Goal: Task Accomplishment & Management: Manage account settings

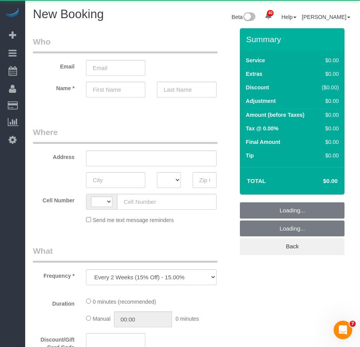
select select "string:US"
select select "number:89"
select select "number:90"
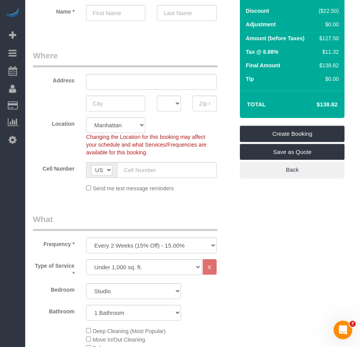
scroll to position [77, 0]
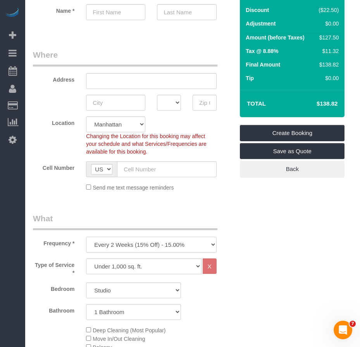
click at [212, 247] on select "One Time Weekly (20% Off) - 20.00% Every 2 Weeks (15% Off) - 15.00% Every 4 Wee…" at bounding box center [151, 245] width 130 height 16
select select "object:2259"
click at [86, 237] on select "One Time Weekly (20% Off) - 20.00% Every 2 Weeks (15% Off) - 15.00% Every 4 Wee…" at bounding box center [151, 245] width 130 height 16
click at [198, 104] on input "text" at bounding box center [205, 103] width 24 height 16
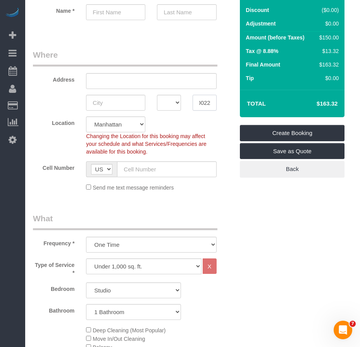
scroll to position [0, 0]
type input "10022"
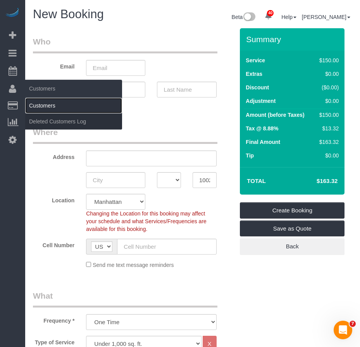
click at [45, 103] on link "Customers" at bounding box center [73, 105] width 97 height 15
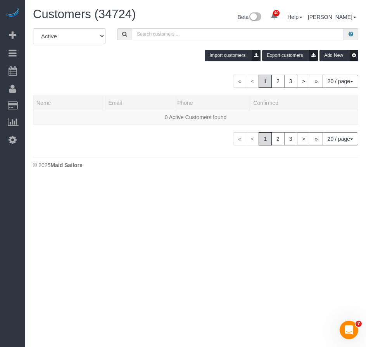
click at [162, 36] on input "text" at bounding box center [238, 34] width 212 height 12
paste input "Prudhvi Lokireddy"
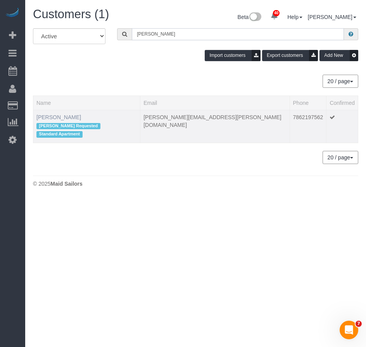
type input "Prudhvi Lokireddy"
click at [67, 118] on link "Prudhvi Lokireddy" at bounding box center [58, 117] width 45 height 6
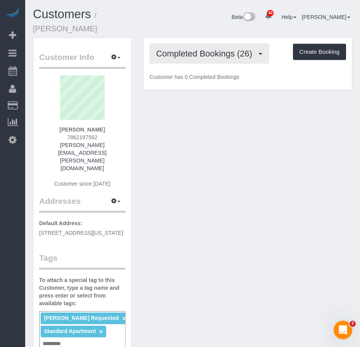
click at [209, 57] on span "Completed Bookings (26)" at bounding box center [206, 54] width 100 height 10
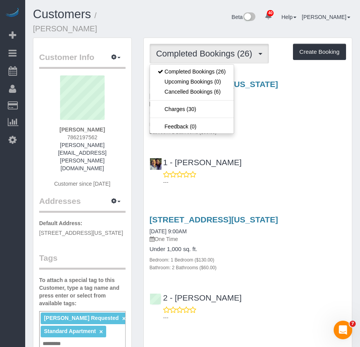
click at [264, 171] on div "---" at bounding box center [248, 178] width 196 height 15
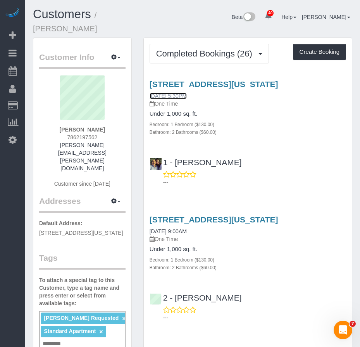
click at [171, 97] on link "07/25/2025 5:30PM" at bounding box center [168, 96] width 37 height 6
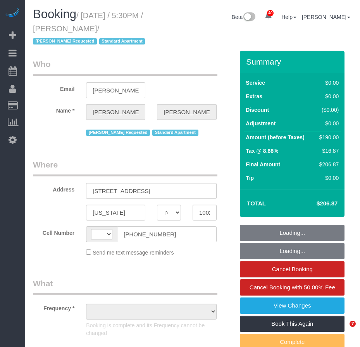
select select "NY"
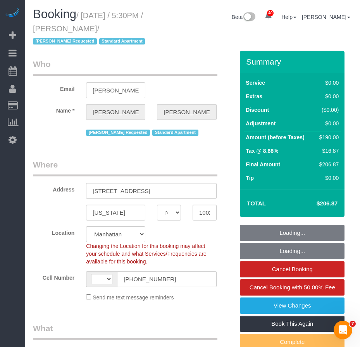
select select "string:US"
select select "object:1094"
select select "string:stripe-pm_1Pv1P24VGloSiKo7BfvMPZVz"
select select "number:56"
select select "number:78"
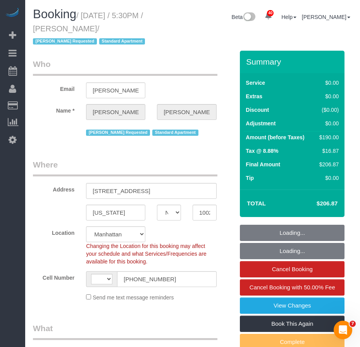
select select "number:15"
select select "number:6"
select select "1"
select select "2"
select select "object:1567"
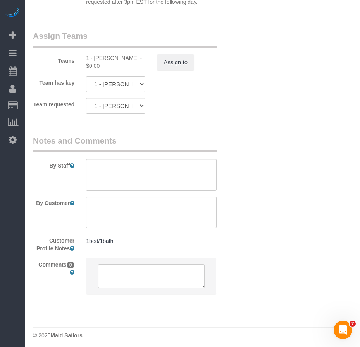
scroll to position [1183, 0]
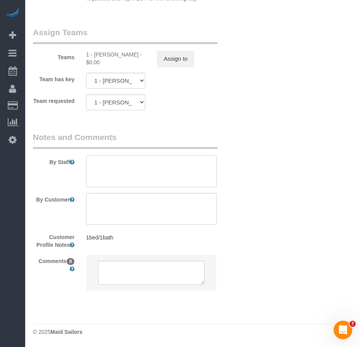
click at [110, 173] on textarea at bounding box center [151, 172] width 130 height 32
click at [119, 170] on textarea at bounding box center [151, 172] width 130 height 32
click at [94, 175] on textarea at bounding box center [151, 172] width 130 height 32
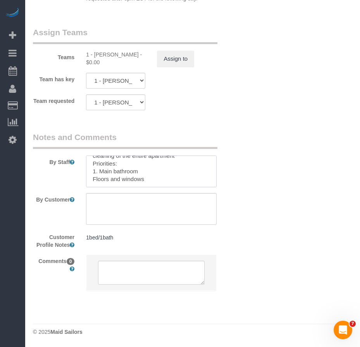
click at [147, 182] on textarea at bounding box center [151, 172] width 130 height 32
click at [149, 178] on textarea at bounding box center [151, 172] width 130 height 32
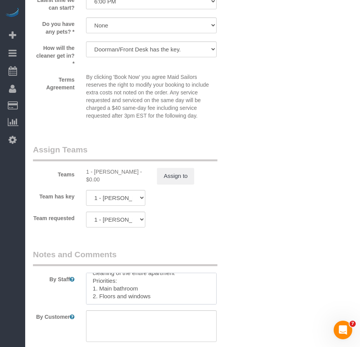
scroll to position [1067, 0]
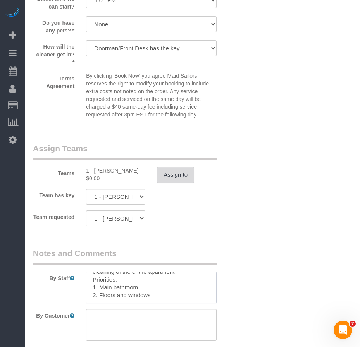
type textarea "cleaning of the entire apartment Priorities: 1. Main bathroom 2. Floors and win…"
click at [174, 177] on button "Assign to" at bounding box center [175, 175] width 37 height 16
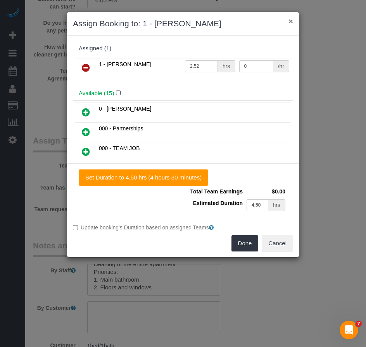
click at [289, 21] on button "×" at bounding box center [290, 21] width 5 height 8
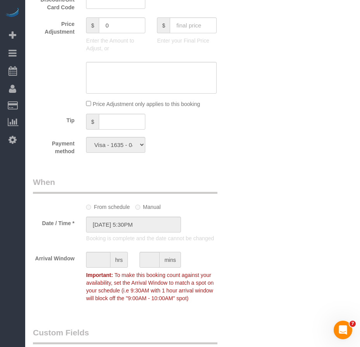
scroll to position [641, 0]
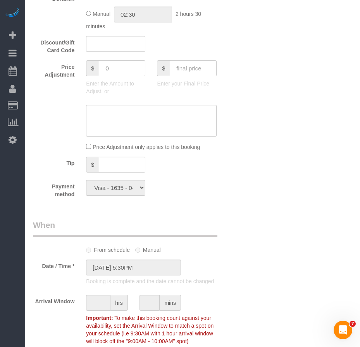
click at [185, 190] on div "Payment method Visa - 8342 - 04/2028 Visa - 1635 - 04/2028 (Default) Add Credit…" at bounding box center [133, 189] width 213 height 18
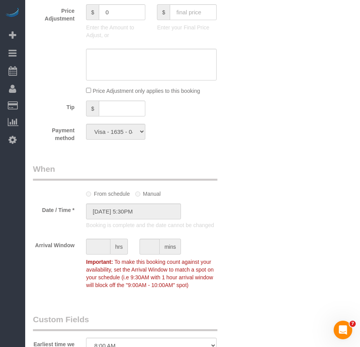
scroll to position [775, 0]
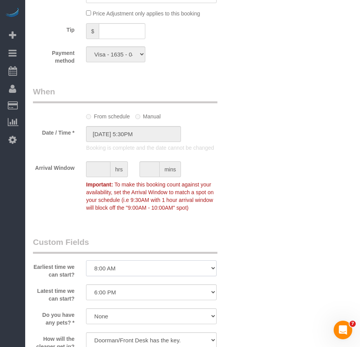
click at [206, 270] on select "I am not flexible, keep my selected time 8:00 AM 9:00 AM 10:00 AM 11:00 AM 12:0…" at bounding box center [151, 269] width 130 height 16
click at [86, 261] on select "I am not flexible, keep my selected time 8:00 AM 9:00 AM 10:00 AM 11:00 AM 12:0…" at bounding box center [151, 269] width 130 height 16
click at [248, 265] on div "Who Email prudhvi.lokireddy@gmail.com Name * Prudhvi Lokireddy Jamie Parker Req…" at bounding box center [192, 2] width 319 height 1453
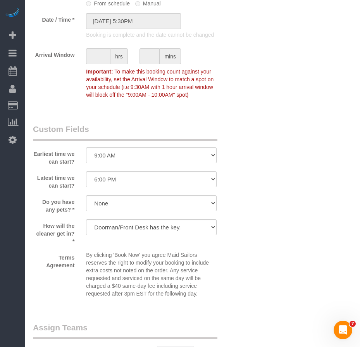
scroll to position [852, 0]
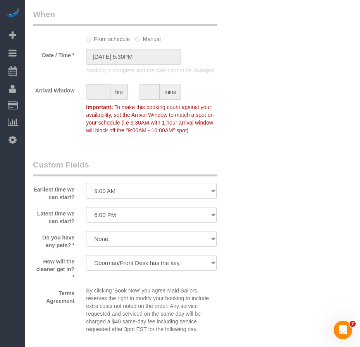
click at [210, 193] on select "I am not flexible, keep my selected time 8:00 AM 9:00 AM 10:00 AM 11:00 AM 12:0…" at bounding box center [151, 191] width 130 height 16
select select "number:58"
click at [86, 183] on select "I am not flexible, keep my selected time 8:00 AM 9:00 AM 10:00 AM 11:00 AM 12:0…" at bounding box center [151, 191] width 130 height 16
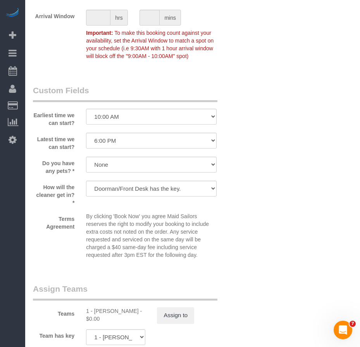
scroll to position [930, 0]
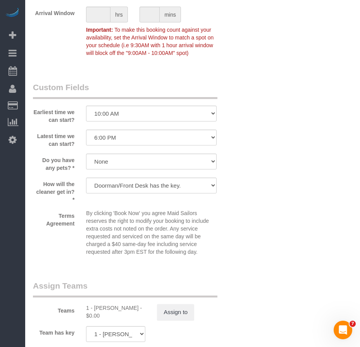
drag, startPoint x: 308, startPoint y: 259, endPoint x: 299, endPoint y: 258, distance: 9.4
click at [182, 315] on button "Assign to" at bounding box center [175, 312] width 37 height 16
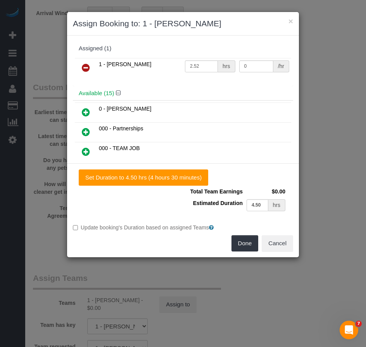
click at [86, 69] on icon at bounding box center [86, 67] width 8 height 9
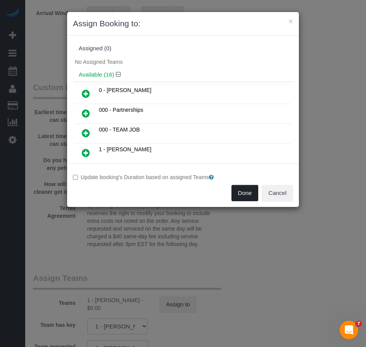
drag, startPoint x: 241, startPoint y: 192, endPoint x: 261, endPoint y: 247, distance: 58.9
click at [240, 192] on button "Done" at bounding box center [244, 193] width 27 height 16
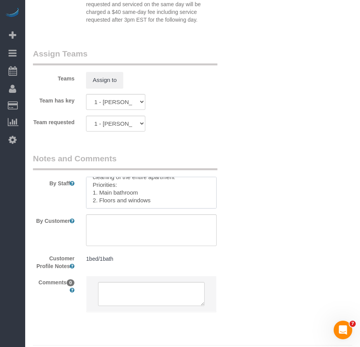
scroll to position [0, 0]
drag, startPoint x: 152, startPoint y: 199, endPoint x: 88, endPoint y: 175, distance: 68.0
click at [88, 175] on div "By Staff" at bounding box center [133, 181] width 213 height 56
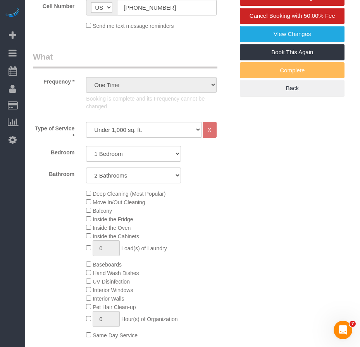
scroll to position [194, 0]
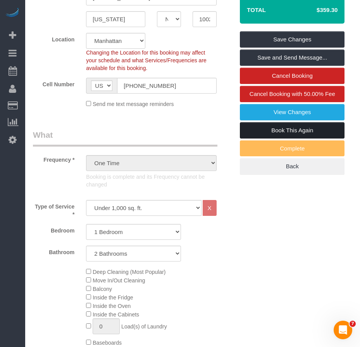
click at [277, 130] on link "Book This Again" at bounding box center [292, 130] width 105 height 16
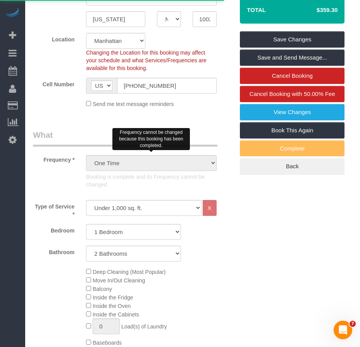
select select "NY"
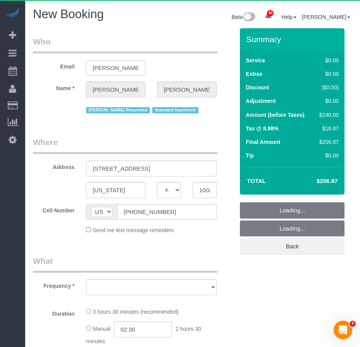
select select "object:5364"
select select "string:stripe-pm_1Pv1P24VGloSiKo7BfvMPZVz"
select select "number:56"
select select "number:78"
select select "number:15"
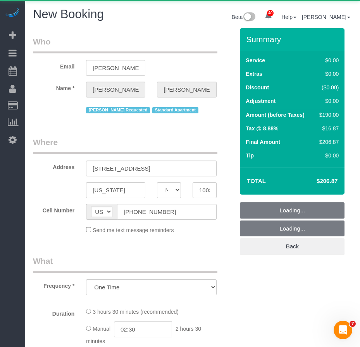
select select "number:6"
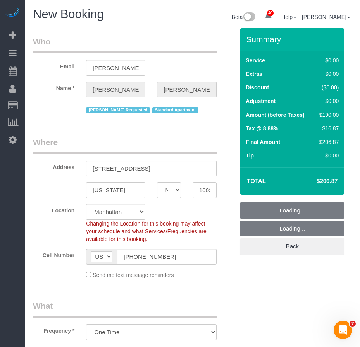
select select "object:5946"
select select "1"
select select "2"
select select "1"
select select "2"
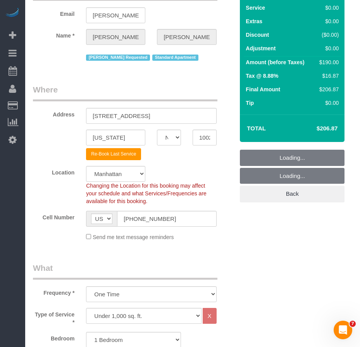
scroll to position [155, 0]
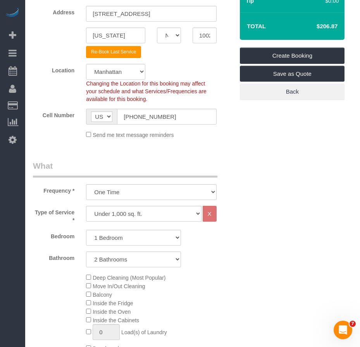
select select "object:6094"
select select "1"
select select "2"
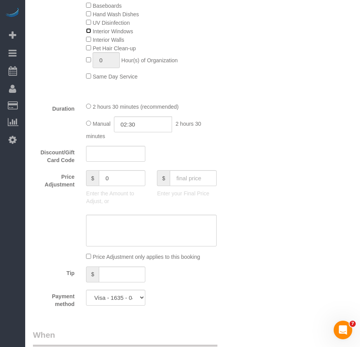
scroll to position [581, 0]
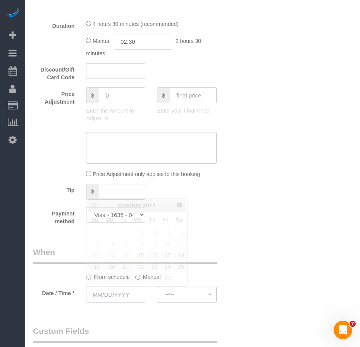
click at [127, 293] on input "text" at bounding box center [115, 295] width 59 height 16
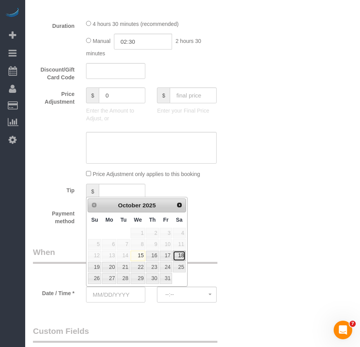
click at [181, 256] on link "18" at bounding box center [179, 256] width 13 height 10
type input "[DATE]"
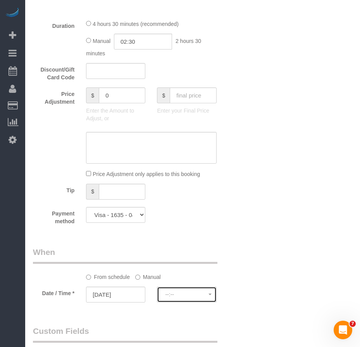
click at [174, 293] on span "--:--" at bounding box center [186, 295] width 43 height 6
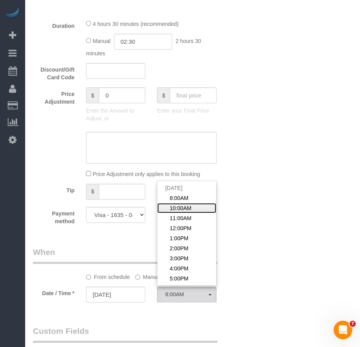
click at [189, 209] on span "10:00AM" at bounding box center [181, 209] width 22 height 8
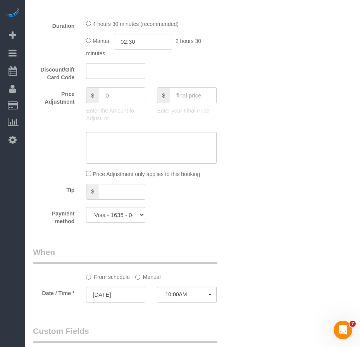
click at [249, 295] on div "Who Email prudhvi.lokireddy@gmail.com Name * Prudhvi Lokireddy Jamie Parker Req…" at bounding box center [192, 107] width 319 height 1321
click at [187, 295] on span "10:00AM" at bounding box center [186, 295] width 43 height 6
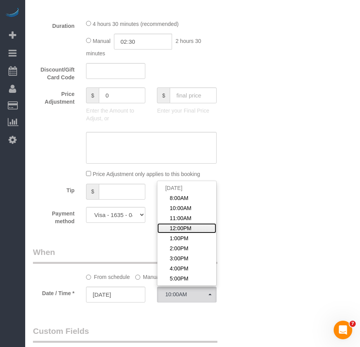
click at [190, 227] on span "12:00PM" at bounding box center [181, 229] width 22 height 8
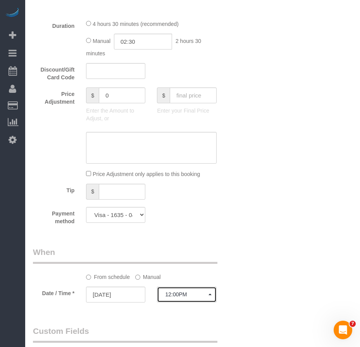
click at [196, 298] on span "12:00PM" at bounding box center [186, 295] width 43 height 6
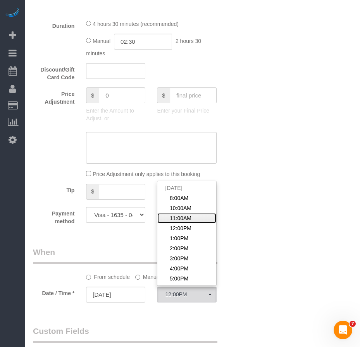
click at [181, 218] on span "11:00AM" at bounding box center [181, 219] width 22 height 8
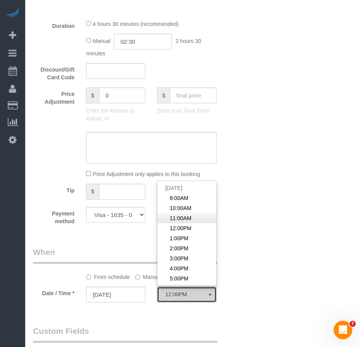
select select "spot8"
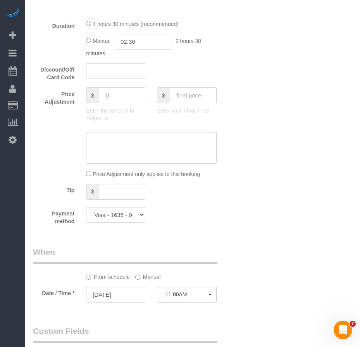
click at [248, 299] on div "Who Email prudhvi.lokireddy@gmail.com Name * Prudhvi Lokireddy Jamie Parker Req…" at bounding box center [192, 107] width 319 height 1321
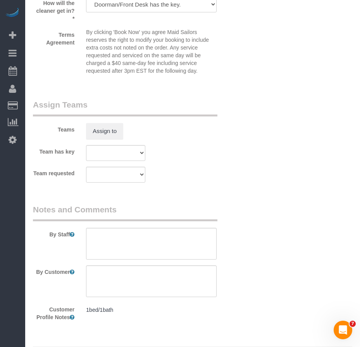
scroll to position [1007, 0]
click at [121, 243] on textarea at bounding box center [151, 243] width 130 height 32
paste textarea "cleaning of the entire apartment Priorities: 1. Main bathroom 2. Floors and win…"
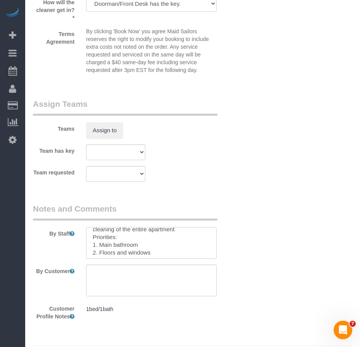
scroll to position [8, 0]
click at [131, 251] on textarea at bounding box center [151, 243] width 130 height 32
type textarea "cleaning of the entire apartment Priorities: 1. Main bathroom 2. Floors and Win…"
click at [195, 281] on textarea at bounding box center [151, 281] width 130 height 32
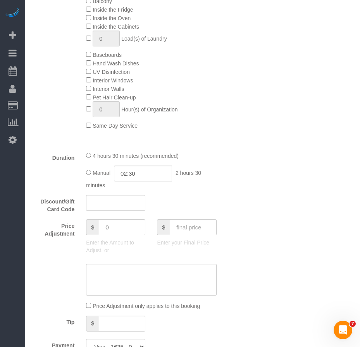
scroll to position [426, 0]
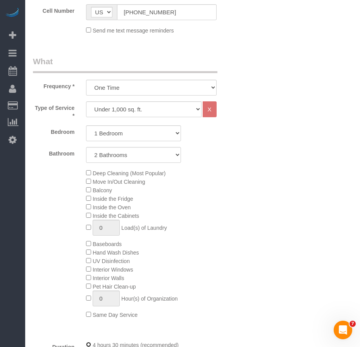
select select "spot64"
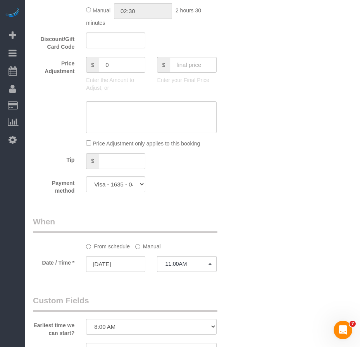
scroll to position [659, 0]
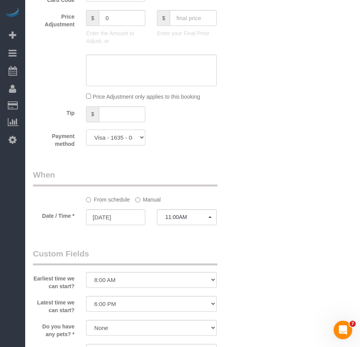
click at [141, 139] on select "Visa - 8342 - 04/2028 Visa - 1635 - 04/2028 (Default) Add Credit Card ─────────…" at bounding box center [115, 138] width 59 height 16
click at [200, 161] on div "Who Email prudhvi.lokireddy@gmail.com Name * Prudhvi Lokireddy Jamie Parker Req…" at bounding box center [133, 30] width 213 height 1321
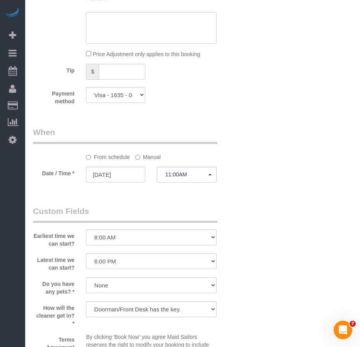
scroll to position [697, 0]
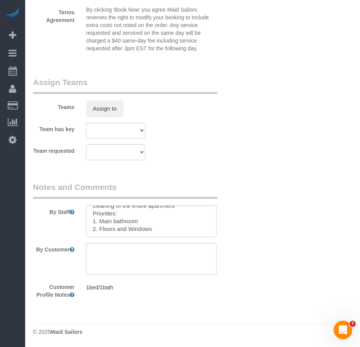
scroll to position [0, 0]
click at [108, 258] on textarea at bounding box center [151, 259] width 130 height 32
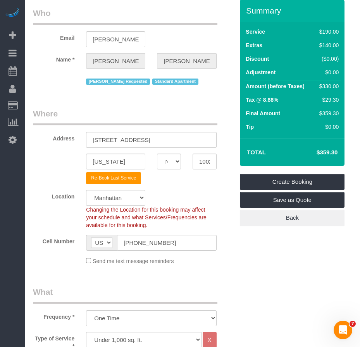
scroll to position [22, 0]
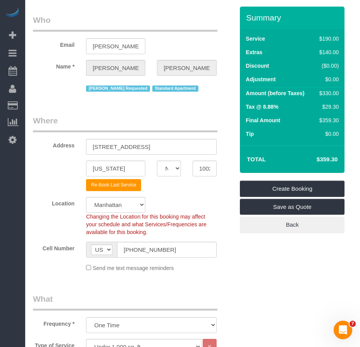
type textarea "Windows"
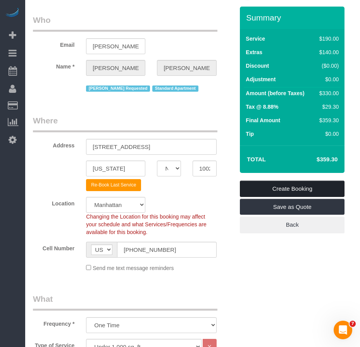
click at [283, 191] on link "Create Booking" at bounding box center [292, 189] width 105 height 16
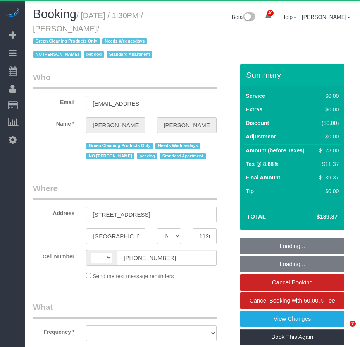
select select "NY"
select select "string:stripe-pm_1RN3sH4VGloSiKo7cD90aCm4"
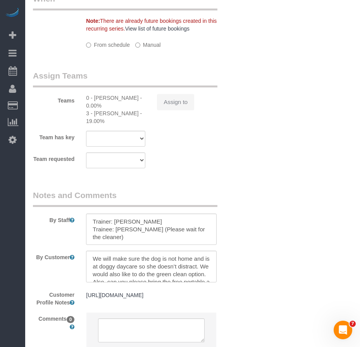
select select "string:US"
select select "number:57"
select select "number:74"
select select "number:13"
select select "number:7"
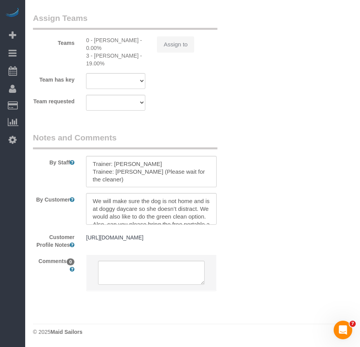
select select "1"
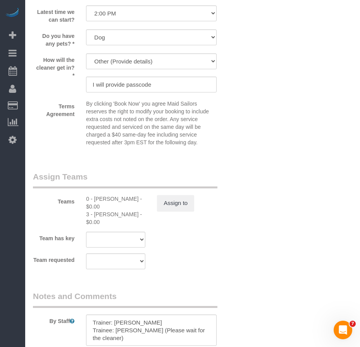
select select "object:1471"
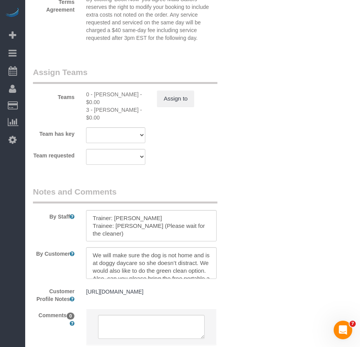
select select "1"
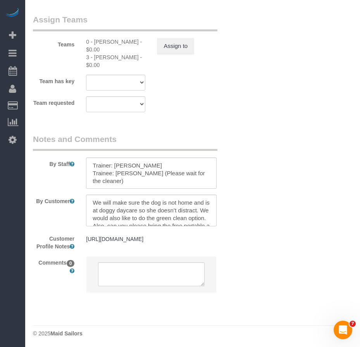
scroll to position [1223, 0]
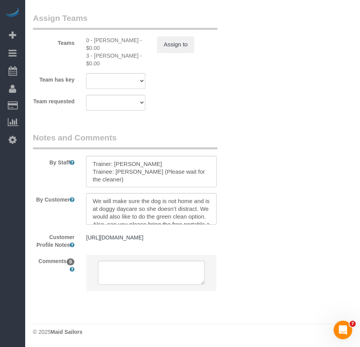
select select "object:1511"
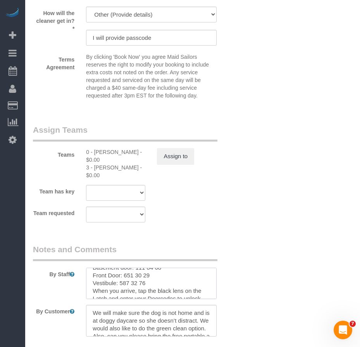
scroll to position [77, 0]
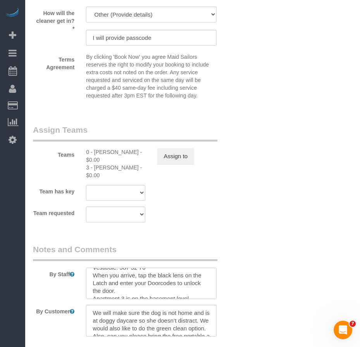
drag, startPoint x: 94, startPoint y: 276, endPoint x: 116, endPoint y: 290, distance: 26.3
click at [116, 290] on textarea at bounding box center [151, 284] width 130 height 32
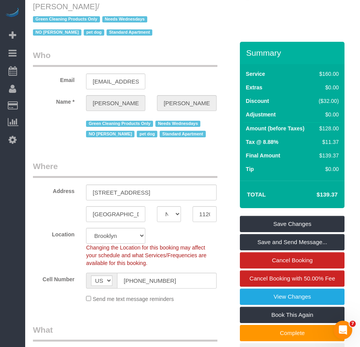
scroll to position [0, 0]
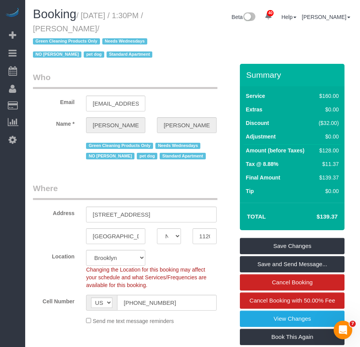
drag, startPoint x: 83, startPoint y: 15, endPoint x: 117, endPoint y: 27, distance: 35.5
click at [117, 27] on small "/ October 15, 2025 / 1:30PM / Jennifer Alpert / Green Cleaning Products Only Ne…" at bounding box center [94, 35] width 122 height 48
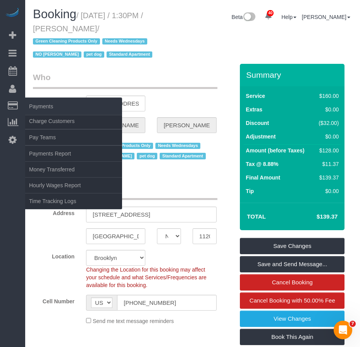
copy small "October 15, 2025 / 1:30PM / Jennifer Alpert"
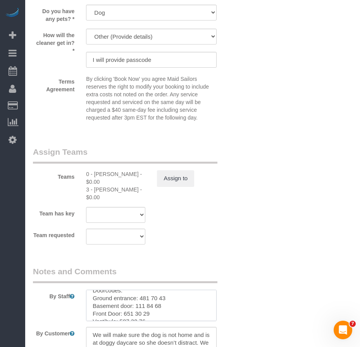
scroll to position [46, 0]
click at [216, 319] on textarea at bounding box center [151, 306] width 130 height 32
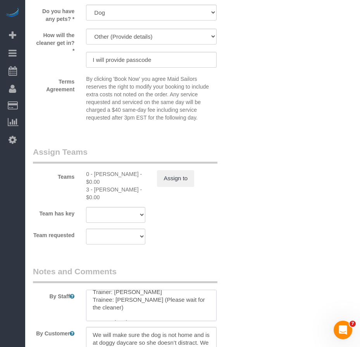
drag, startPoint x: 139, startPoint y: 299, endPoint x: 164, endPoint y: 297, distance: 24.5
click at [164, 297] on textarea at bounding box center [151, 306] width 130 height 32
click at [157, 309] on textarea at bounding box center [151, 306] width 130 height 32
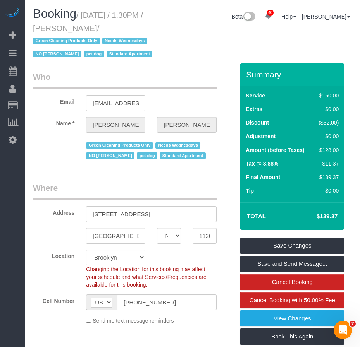
scroll to position [0, 0]
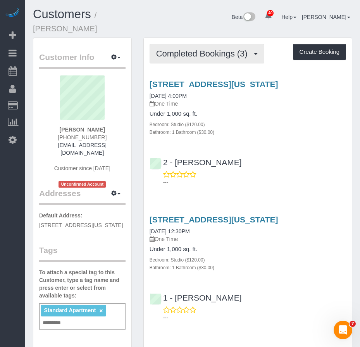
click at [190, 49] on span "Completed Bookings (3)" at bounding box center [203, 54] width 95 height 10
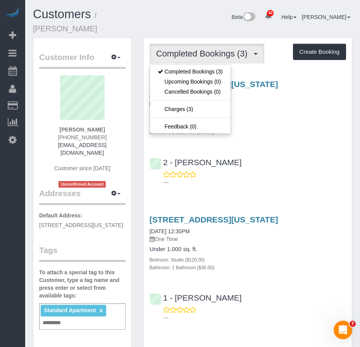
click at [261, 120] on div "Bedroom: Studio ($120.00)" at bounding box center [248, 124] width 196 height 8
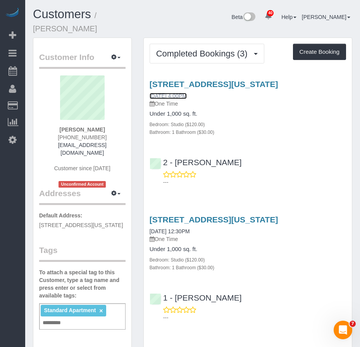
click at [181, 93] on link "[DATE] 4:00PM" at bounding box center [168, 96] width 37 height 6
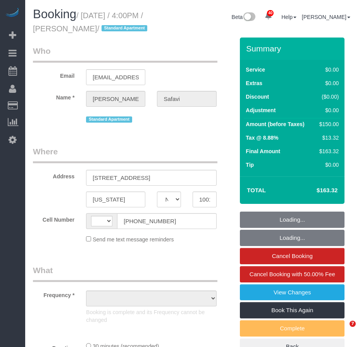
select select "NY"
select select "number:61"
select select "number:76"
select select "number:15"
select select "number:7"
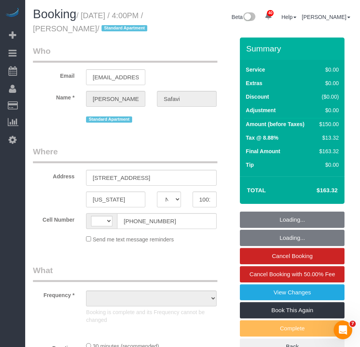
select select "string:[GEOGRAPHIC_DATA]"
select select "string:stripe-pm_1RW0Rh4VGloSiKo719qTR6WS"
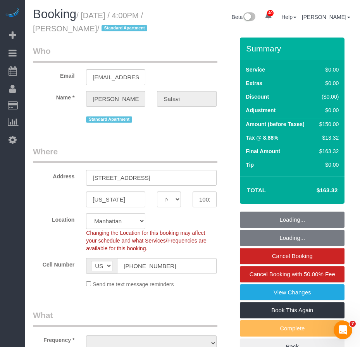
select select "object:971"
select select "spot1"
select select "object:1415"
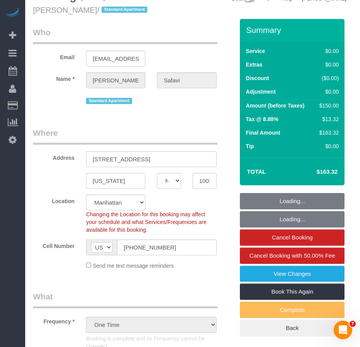
scroll to position [39, 0]
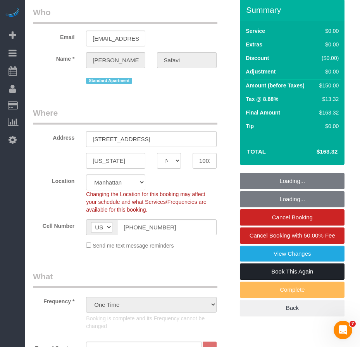
drag, startPoint x: 279, startPoint y: 286, endPoint x: 173, endPoint y: 266, distance: 107.3
click at [279, 280] on link "Book This Again" at bounding box center [292, 272] width 105 height 16
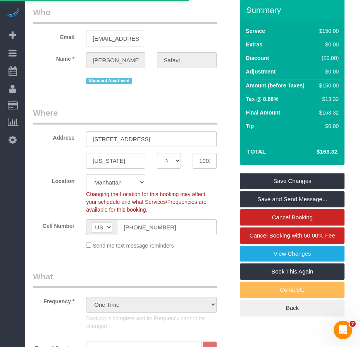
select select "NY"
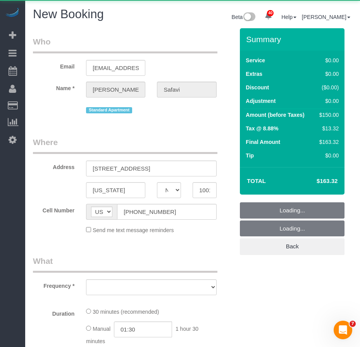
select select "number:61"
select select "number:76"
select select "number:15"
select select "number:7"
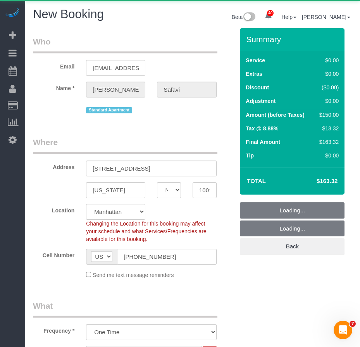
select select "object:2514"
select select "string:stripe-pm_1RW0Rh4VGloSiKo719qTR6WS"
select select "object:3026"
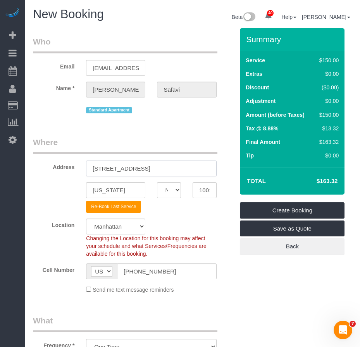
drag, startPoint x: 93, startPoint y: 170, endPoint x: 167, endPoint y: 170, distance: 73.6
click at [167, 170] on input "110 Horatio Street, Apt. 302" at bounding box center [151, 169] width 130 height 16
click at [167, 170] on input "220 East 72nd Street, Apt. AE" at bounding box center [151, 169] width 130 height 16
type input "220 East 72nd Street, Apt. 8E"
click at [205, 189] on input "10014" at bounding box center [205, 190] width 24 height 16
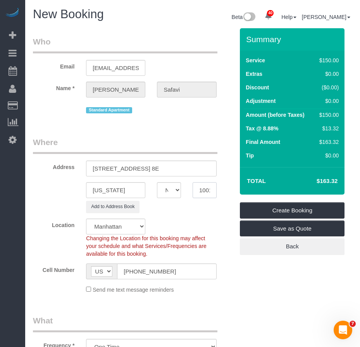
click at [205, 188] on input "10014" at bounding box center [205, 190] width 24 height 16
click at [208, 191] on input "10014" at bounding box center [205, 190] width 24 height 16
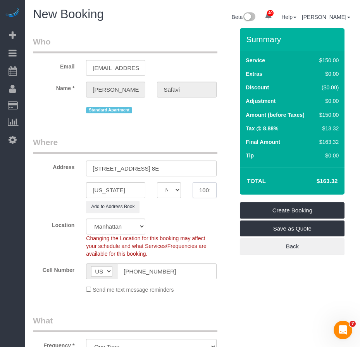
paste input "21"
type input "10021"
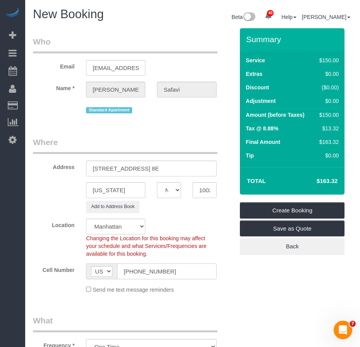
drag, startPoint x: 172, startPoint y: 273, endPoint x: 122, endPoint y: 272, distance: 50.0
click at [122, 272] on input "(201) 424-0006" at bounding box center [166, 272] width 99 height 16
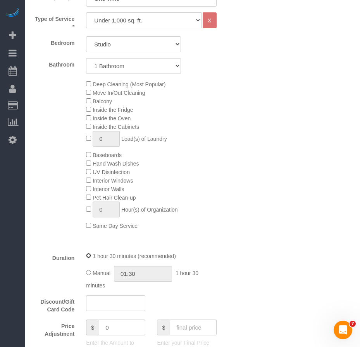
scroll to position [310, 0]
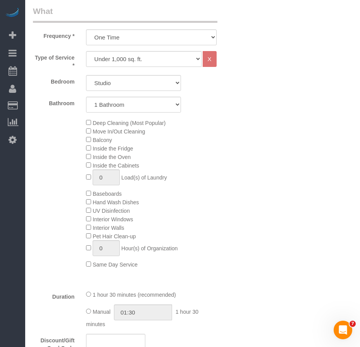
click at [50, 202] on div "Deep Cleaning (Most Popular) Move In/Out Cleaning Balcony Inside the Fridge Ins…" at bounding box center [133, 194] width 213 height 150
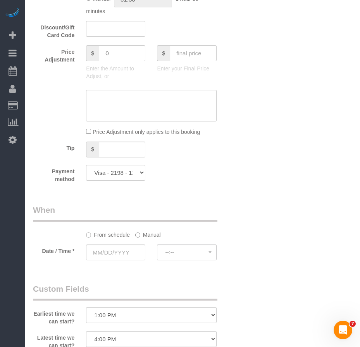
scroll to position [659, 0]
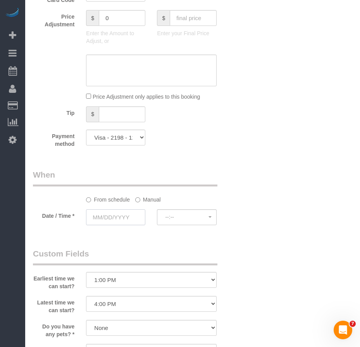
click at [123, 219] on input "text" at bounding box center [115, 218] width 59 height 16
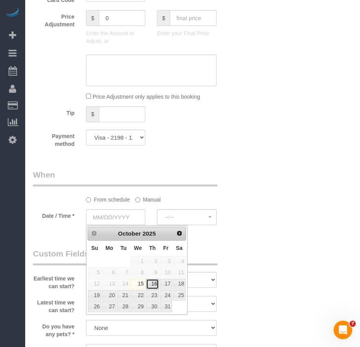
drag, startPoint x: 157, startPoint y: 285, endPoint x: 184, endPoint y: 282, distance: 28.1
click at [156, 285] on link "16" at bounding box center [152, 284] width 13 height 10
type input "10/16/2025"
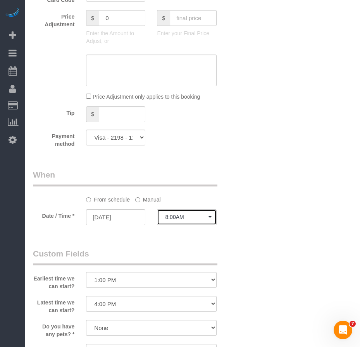
click at [187, 220] on span "8:00AM" at bounding box center [186, 217] width 43 height 6
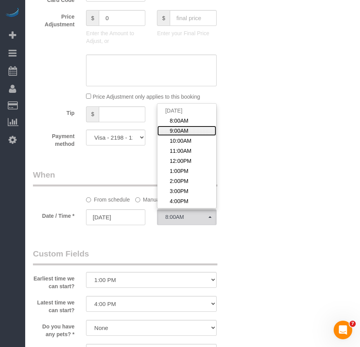
click at [182, 130] on span "9:00AM" at bounding box center [179, 131] width 19 height 8
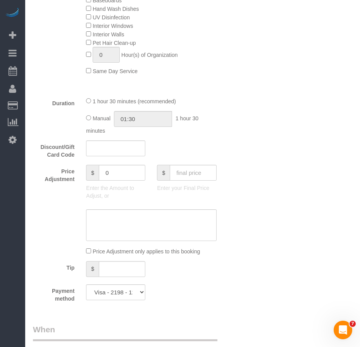
scroll to position [702, 0]
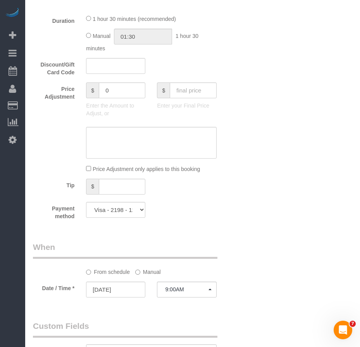
scroll to position [625, 0]
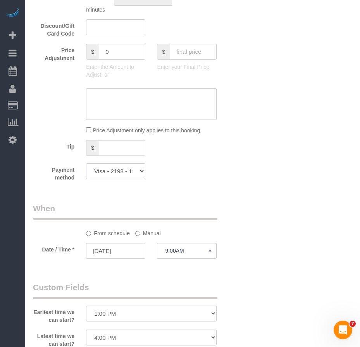
click at [139, 174] on select "Visa - 1217 - 08/2029 Visa - 2198 - 12/2029 (Default) Add Credit Card ─────────…" at bounding box center [115, 171] width 59 height 16
click at [257, 222] on div "Who Email adsafavi@optonline.net Name * Diane Safavi Standard Apartment Where A…" at bounding box center [192, 73] width 319 height 1340
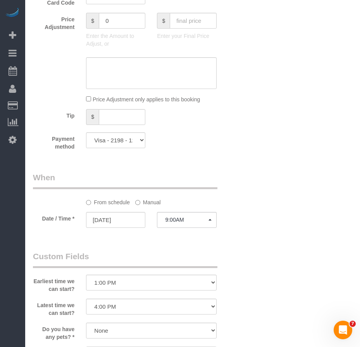
scroll to position [702, 0]
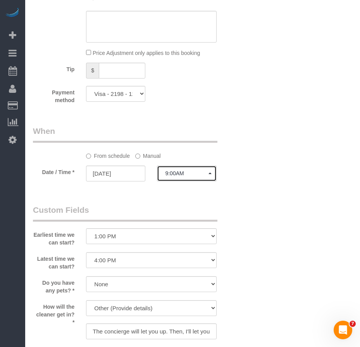
click at [196, 176] on span "9:00AM" at bounding box center [186, 173] width 43 height 6
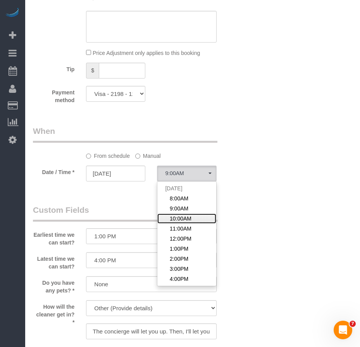
click at [184, 218] on span "10:00AM" at bounding box center [181, 219] width 22 height 8
select select "spot13"
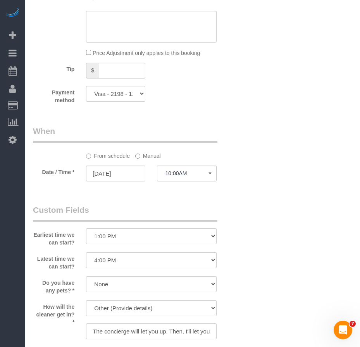
click at [205, 237] on select "I am not flexible, keep my selected time 8:00 AM 9:00 AM 10:00 AM 11:00 AM 12:0…" at bounding box center [151, 237] width 130 height 16
select select "number:56"
click at [86, 229] on select "I am not flexible, keep my selected time 8:00 AM 9:00 AM 10:00 AM 11:00 AM 12:0…" at bounding box center [151, 237] width 130 height 16
click at [200, 264] on select "I am not flexible, keep my selected time 8:00 AM 9:00 AM 10:00 AM 11:00 AM 12:0…" at bounding box center [151, 261] width 130 height 16
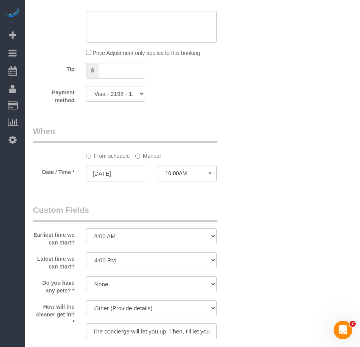
click at [86, 253] on select "I am not flexible, keep my selected time 8:00 AM 9:00 AM 10:00 AM 11:00 AM 12:0…" at bounding box center [151, 261] width 130 height 16
drag, startPoint x: 296, startPoint y: 288, endPoint x: 290, endPoint y: 288, distance: 5.8
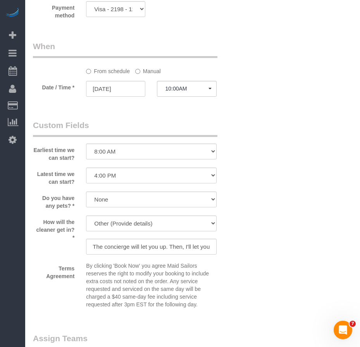
scroll to position [819, 0]
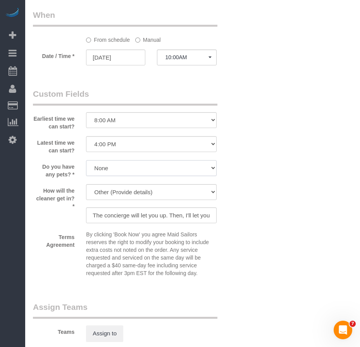
click at [193, 170] on select "Dog Cat None" at bounding box center [151, 168] width 130 height 16
click at [86, 160] on select "Dog Cat None" at bounding box center [151, 168] width 130 height 16
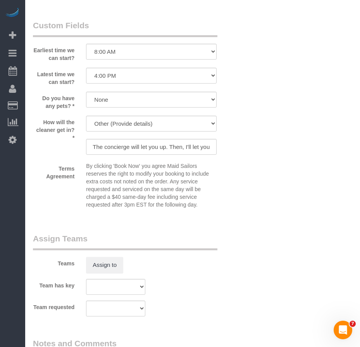
scroll to position [896, 0]
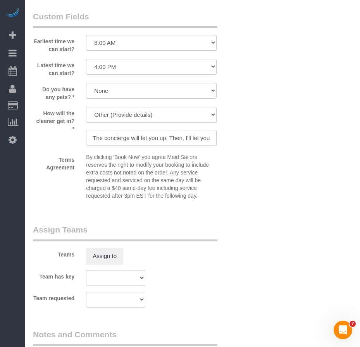
click at [192, 141] on input "The concierge will let you up. Then, I'll let you into the apartment." at bounding box center [151, 138] width 130 height 16
click at [191, 139] on input "The concierge will let you up. Then, I'll let you into the apartment." at bounding box center [151, 138] width 130 height 16
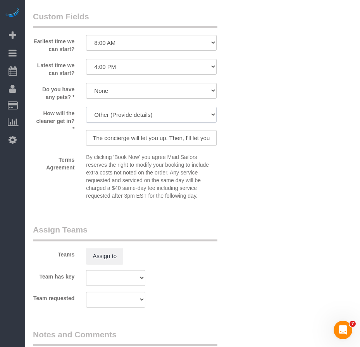
click at [208, 117] on select "We'll let you in. Doorman/Front Desk has the key. Other (Provide details)" at bounding box center [151, 115] width 130 height 16
select select "number:5"
click at [86, 107] on select "We'll let you in. Doorman/Front Desk has the key. Other (Provide details)" at bounding box center [151, 115] width 130 height 16
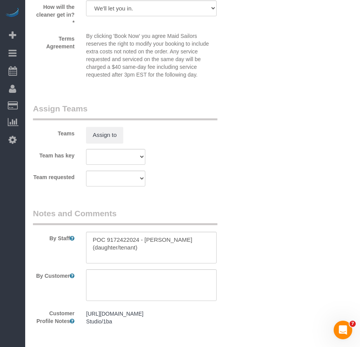
scroll to position [1012, 0]
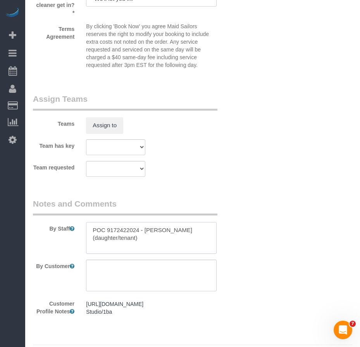
click at [142, 241] on textarea at bounding box center [151, 238] width 130 height 32
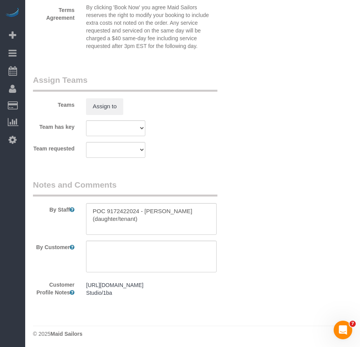
scroll to position [1041, 0]
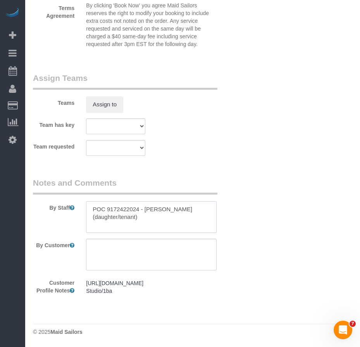
click at [143, 210] on textarea at bounding box center [151, 217] width 130 height 32
click at [206, 294] on pre "https://streeteasy.com/building/110-horatio-street-new_york/302 Studio/1ba" at bounding box center [151, 287] width 130 height 15
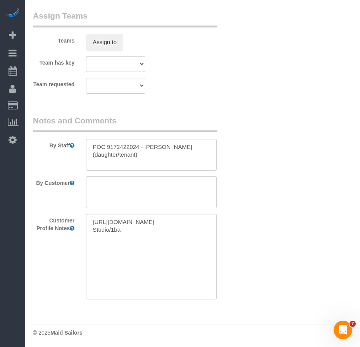
scroll to position [1096, 0]
drag, startPoint x: 133, startPoint y: 238, endPoint x: 90, endPoint y: 220, distance: 46.7
click at [90, 220] on textarea "https://streeteasy.com/building/110-horatio-street-new_york/302 Studio/1ba" at bounding box center [151, 256] width 130 height 86
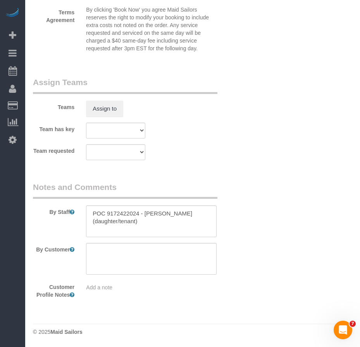
scroll to position [1029, 0]
click at [90, 213] on textarea at bounding box center [151, 222] width 130 height 32
click at [142, 222] on textarea at bounding box center [151, 222] width 130 height 32
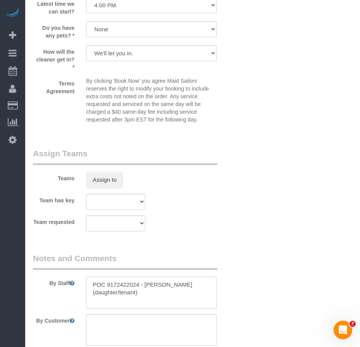
scroll to position [951, 0]
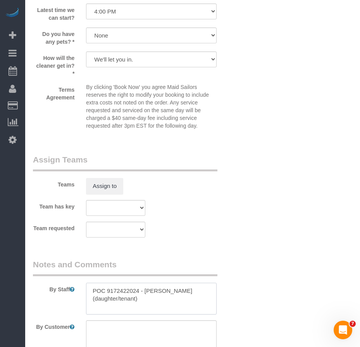
click at [93, 288] on textarea at bounding box center [151, 299] width 130 height 32
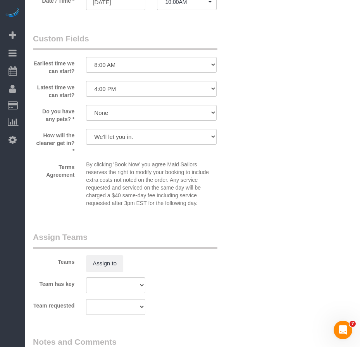
scroll to position [990, 0]
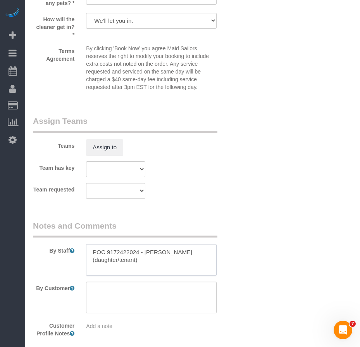
click at [96, 252] on textarea at bounding box center [151, 260] width 130 height 32
type textarea "standard cleaning of the entire apartment dust and clean furniture POC 91724220…"
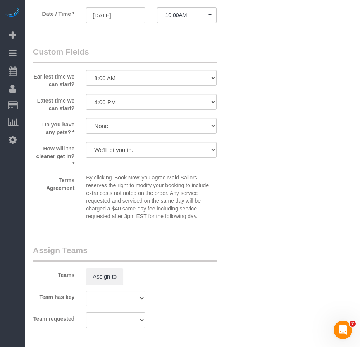
scroll to position [758, 0]
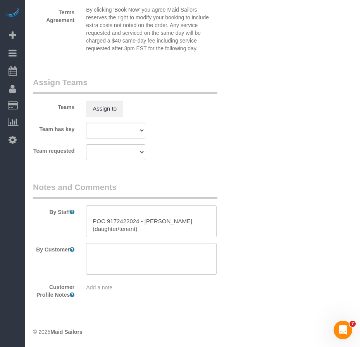
scroll to position [913, 0]
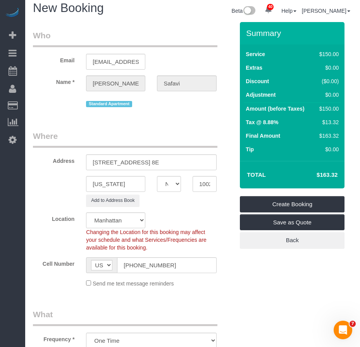
scroll to position [0, 0]
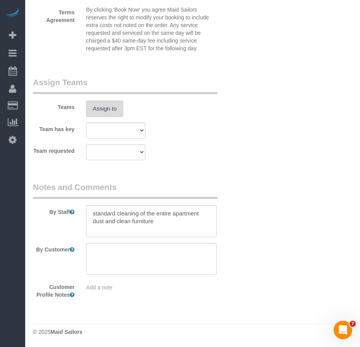
click at [108, 110] on button "Assign to" at bounding box center [104, 109] width 37 height 16
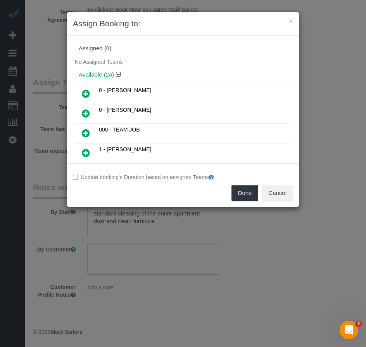
scroll to position [347, 0]
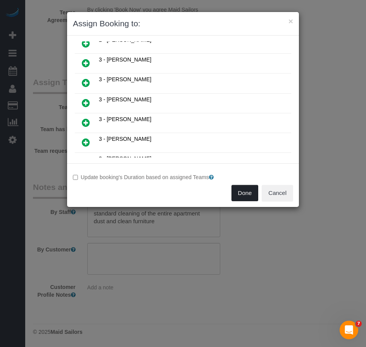
click at [246, 196] on button "Done" at bounding box center [244, 193] width 27 height 16
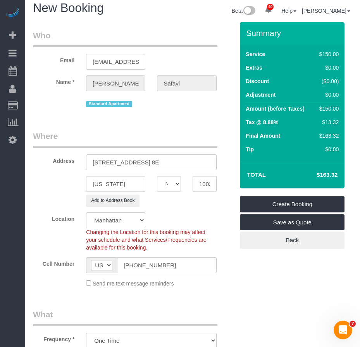
scroll to position [0, 0]
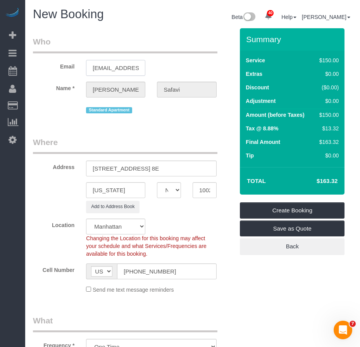
click at [132, 71] on input "adsafavi@optonline.net" at bounding box center [115, 68] width 59 height 16
drag, startPoint x: 92, startPoint y: 169, endPoint x: 148, endPoint y: 169, distance: 55.8
click at [148, 169] on input "220 East 72nd Street, Apt. 8E" at bounding box center [151, 169] width 130 height 16
click at [203, 190] on input "10021" at bounding box center [205, 190] width 24 height 16
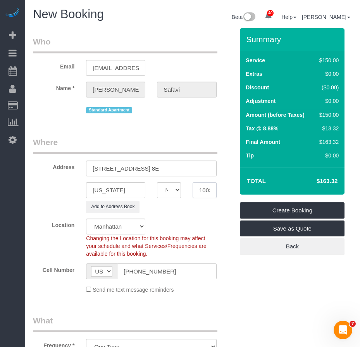
click at [203, 190] on input "10021" at bounding box center [205, 190] width 24 height 16
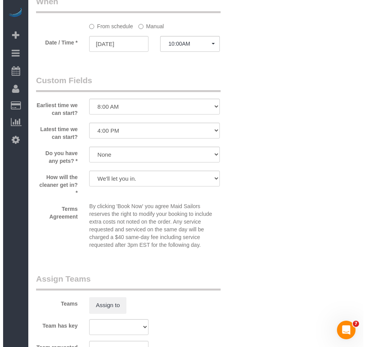
scroll to position [930, 0]
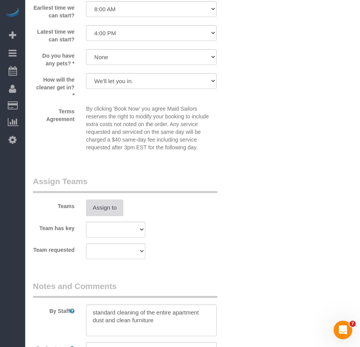
click at [113, 210] on button "Assign to" at bounding box center [104, 208] width 37 height 16
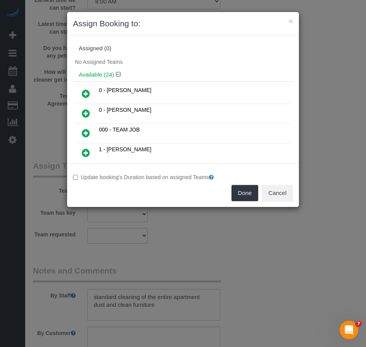
scroll to position [347, 0]
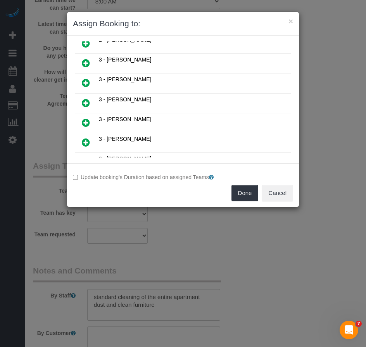
click at [87, 102] on icon at bounding box center [86, 102] width 8 height 9
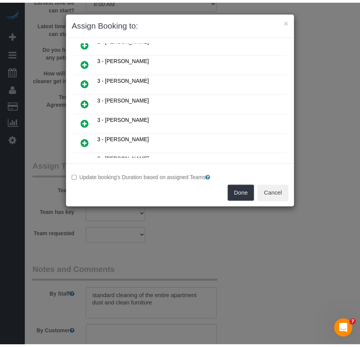
scroll to position [366, 0]
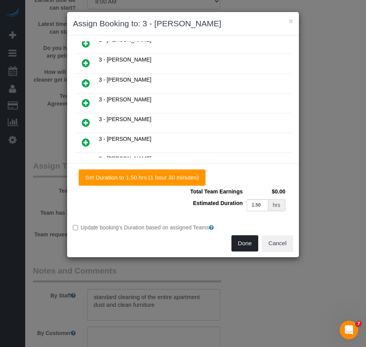
click at [240, 243] on button "Done" at bounding box center [244, 244] width 27 height 16
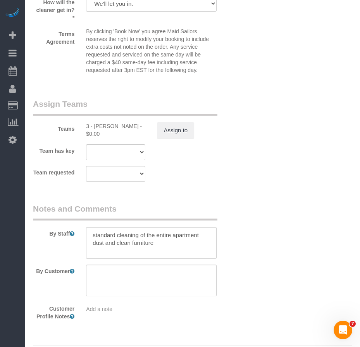
scroll to position [1029, 0]
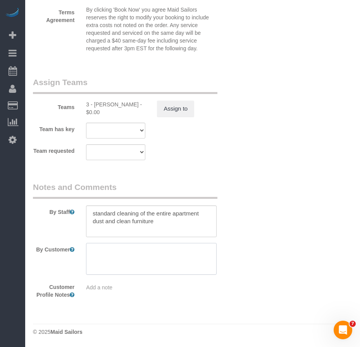
click at [109, 253] on textarea at bounding box center [151, 259] width 130 height 32
click at [180, 252] on textarea at bounding box center [151, 259] width 130 height 32
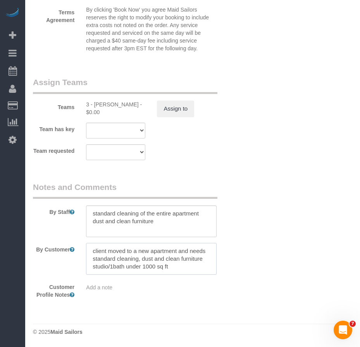
click at [185, 267] on textarea at bounding box center [151, 259] width 130 height 32
click at [203, 260] on textarea at bounding box center [151, 259] width 130 height 32
click at [101, 248] on textarea at bounding box center [151, 259] width 130 height 32
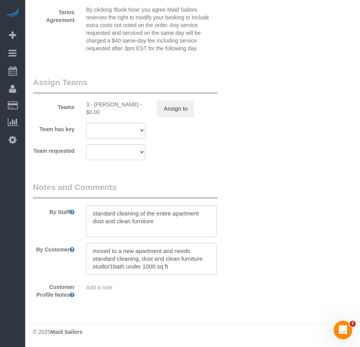
scroll to position [0, 0]
click at [200, 252] on textarea at bounding box center [151, 259] width 130 height 32
click at [178, 268] on textarea at bounding box center [151, 259] width 130 height 32
click at [204, 259] on textarea at bounding box center [151, 259] width 130 height 32
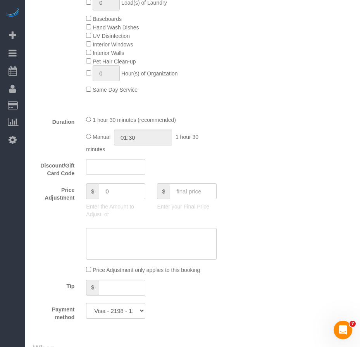
scroll to position [448, 0]
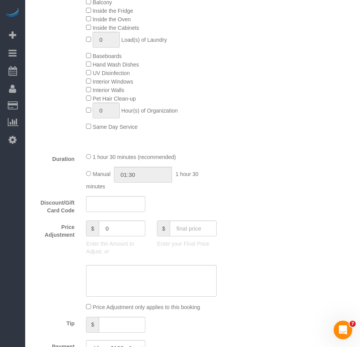
type textarea "We moved to a new apartment and need a standard cleaning, dust and clean furnit…"
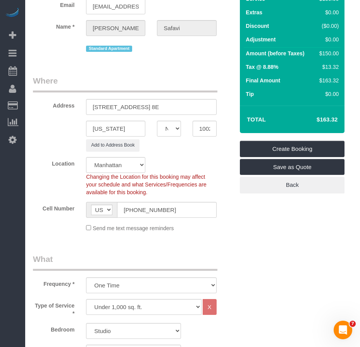
scroll to position [60, 0]
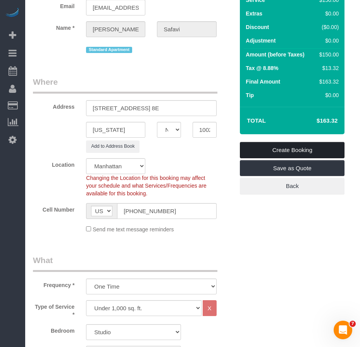
click at [260, 150] on link "Create Booking" at bounding box center [292, 150] width 105 height 16
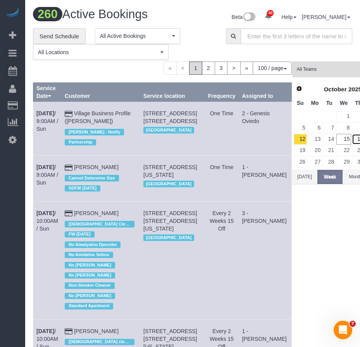
click at [352, 142] on link "16" at bounding box center [358, 139] width 13 height 10
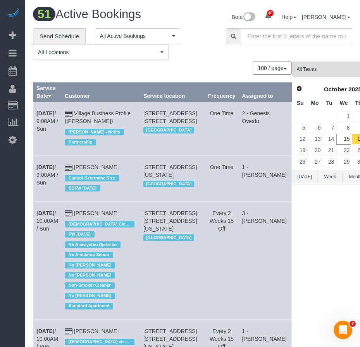
click at [301, 73] on button "All Teams" at bounding box center [342, 70] width 101 height 16
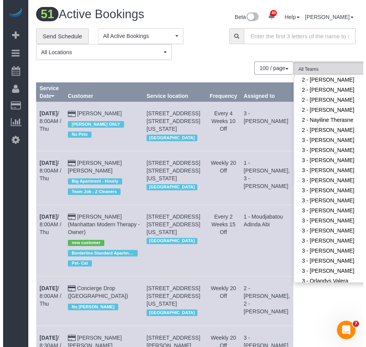
scroll to position [581, 0]
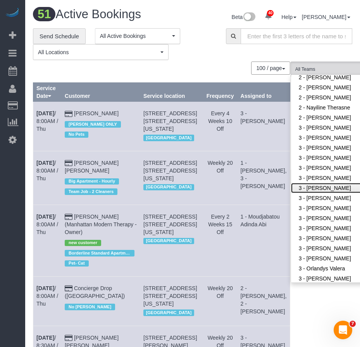
click at [291, 183] on link "3 - [PERSON_NAME]" at bounding box center [341, 188] width 101 height 10
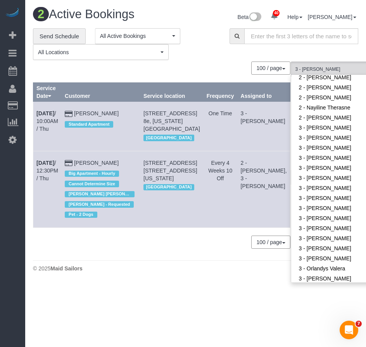
click at [159, 284] on div "2 Active Bookings Beta 40 Your Notifications You have 0 alerts × You have 9 to …" at bounding box center [195, 142] width 341 height 284
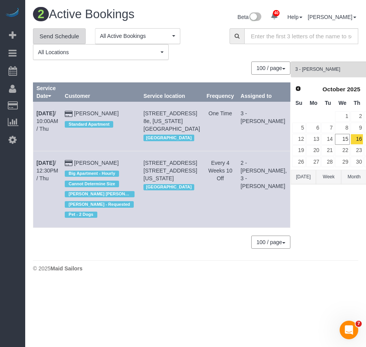
click at [67, 38] on link "Send Schedule" at bounding box center [59, 36] width 53 height 16
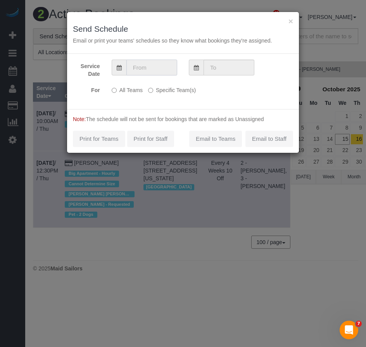
click at [152, 68] on input "text" at bounding box center [151, 68] width 51 height 16
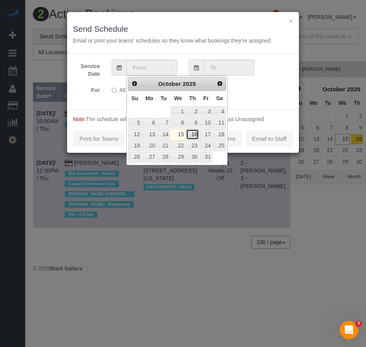
click at [194, 136] on link "16" at bounding box center [192, 134] width 13 height 10
type input "10/16/2025"
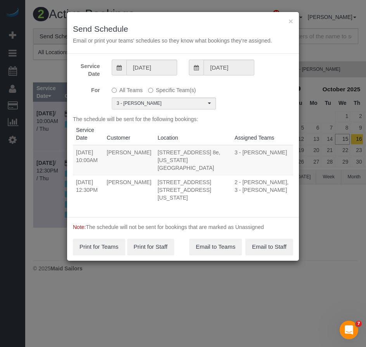
drag, startPoint x: 76, startPoint y: 145, endPoint x: 285, endPoint y: 180, distance: 212.0
click at [285, 180] on tbody "10/16/2025 10:00AM Diane Safavi 220 East 72nd Street, Apt. 8e, New York, NY 100…" at bounding box center [183, 175] width 220 height 60
copy tbody "10/16/2025 10:00AM Diane Safavi 220 East 72nd Street, Apt. 8e, New York, NY 100…"
click at [216, 239] on button "Email to Teams" at bounding box center [215, 247] width 53 height 16
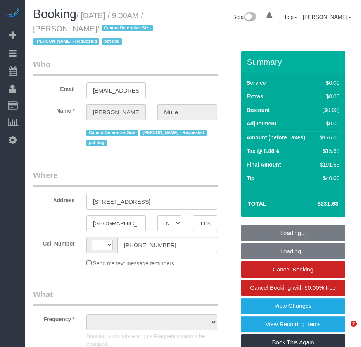
select select "NY"
select select "object:587"
select select "string:stripe-pm_1R9IgE4VGloSiKo7xddHSj1H"
select select "2"
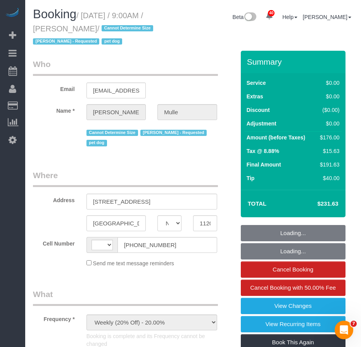
select select "string:[GEOGRAPHIC_DATA]"
select select "number:58"
select select "number:76"
select select "number:13"
select select "number:6"
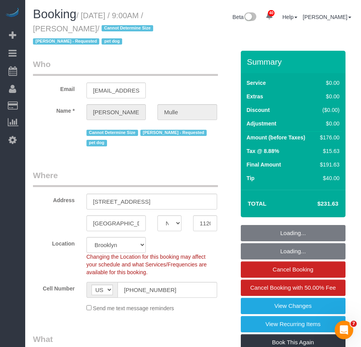
select select "object:1098"
select select "spot1"
select select "2"
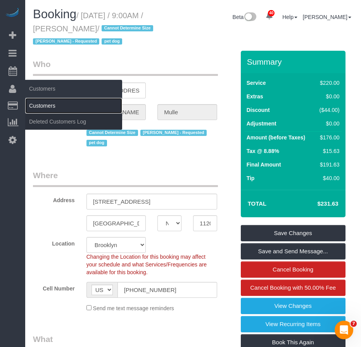
click at [43, 106] on link "Customers" at bounding box center [73, 105] width 97 height 15
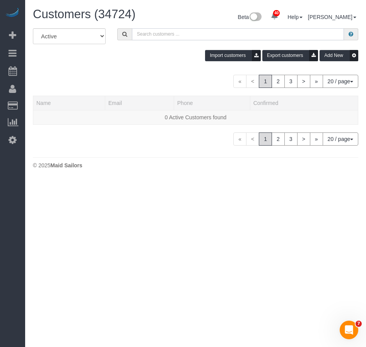
click at [152, 34] on input "text" at bounding box center [238, 34] width 212 height 12
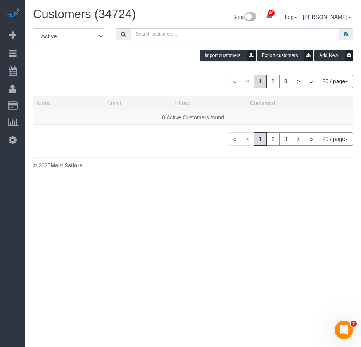
paste input "David Mulle"
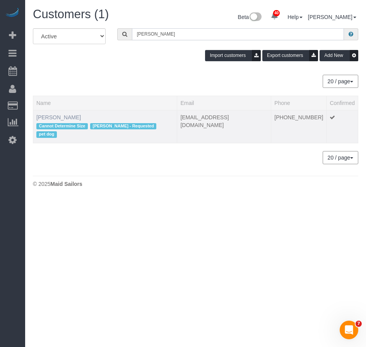
type input "David Mulle"
click at [51, 115] on link "David Mulle" at bounding box center [58, 117] width 45 height 6
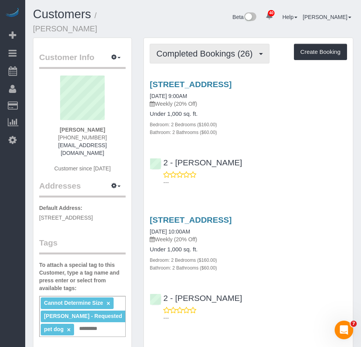
click at [184, 49] on span "Completed Bookings (26)" at bounding box center [206, 54] width 100 height 10
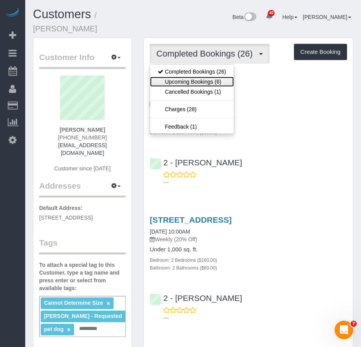
click at [183, 77] on link "Upcoming Bookings (6)" at bounding box center [192, 82] width 84 height 10
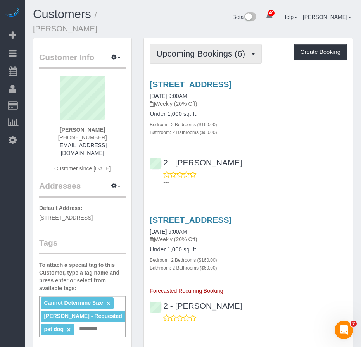
click at [200, 49] on button "Upcoming Bookings (6)" at bounding box center [206, 54] width 112 height 20
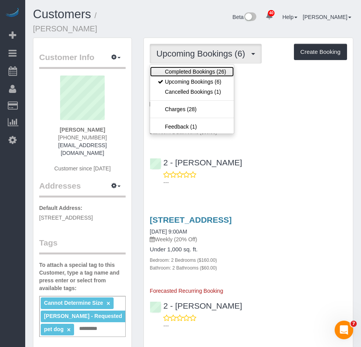
click at [188, 67] on link "Completed Bookings (26)" at bounding box center [192, 72] width 84 height 10
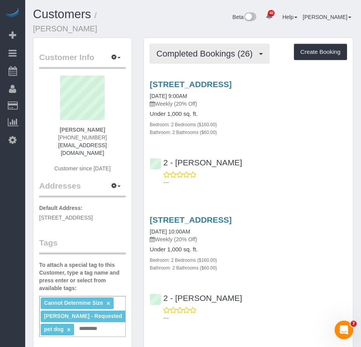
click at [183, 49] on span "Completed Bookings (26)" at bounding box center [206, 54] width 100 height 10
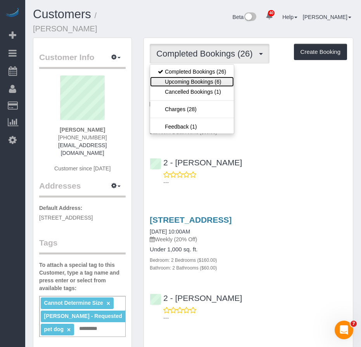
click at [182, 77] on link "Upcoming Bookings (6)" at bounding box center [192, 82] width 84 height 10
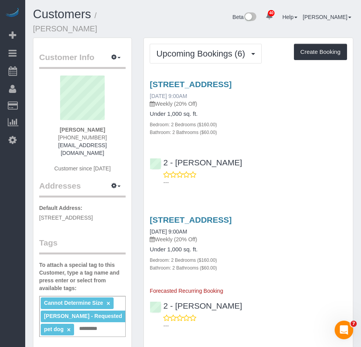
drag, startPoint x: 203, startPoint y: 84, endPoint x: 150, endPoint y: 85, distance: 53.1
click at [150, 85] on div "33 Bond Street, Apt 835, Brooklyn, NY 11201 10/16/2025 9:00AM Weekly (20% Off)" at bounding box center [248, 94] width 197 height 28
copy link "10/16/2025 9:00AM"
drag, startPoint x: 72, startPoint y: 119, endPoint x: 100, endPoint y: 120, distance: 27.5
click at [100, 120] on div "David Mulle (917) 282-4858 davidmulle@gmail.com Customer since 2025" at bounding box center [82, 128] width 86 height 105
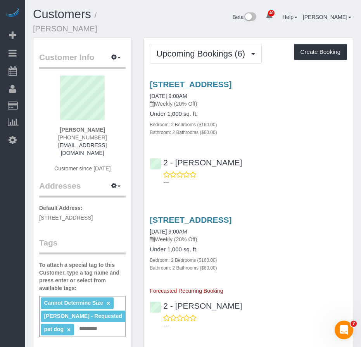
copy strong "David Mulle"
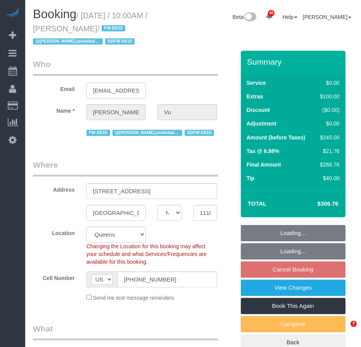
select select "NY"
select select "string:stripe-pm_1SIXYR4VGloSiKo7zTMpLRn6"
select select "object:1184"
select select "spot3"
select select "number:58"
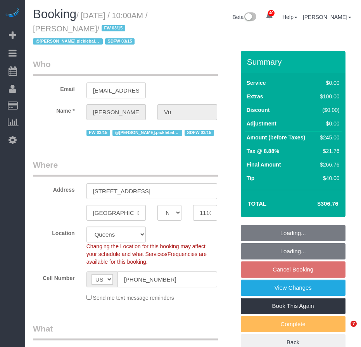
select select "number:71"
select select "number:15"
select select "number:5"
select select "1"
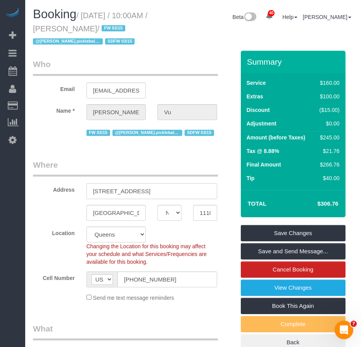
click at [143, 193] on input "[STREET_ADDRESS]" at bounding box center [151, 191] width 131 height 16
drag, startPoint x: 158, startPoint y: 191, endPoint x: 66, endPoint y: 186, distance: 92.0
click at [66, 186] on div "Address [STREET_ADDRESS]" at bounding box center [133, 179] width 213 height 40
paste input "oulevard, Apt."
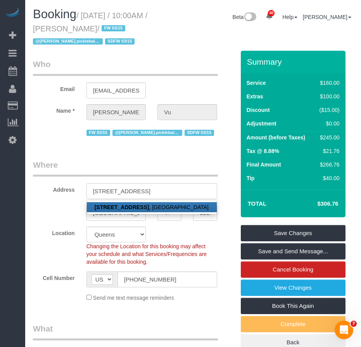
click at [166, 193] on input "[STREET_ADDRESS]" at bounding box center [151, 191] width 131 height 16
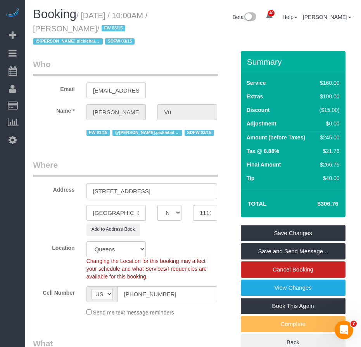
type input "[STREET_ADDRESS]"
drag, startPoint x: 36, startPoint y: 231, endPoint x: 83, endPoint y: 172, distance: 75.6
click at [35, 231] on div "Add to Address Book" at bounding box center [133, 230] width 213 height 12
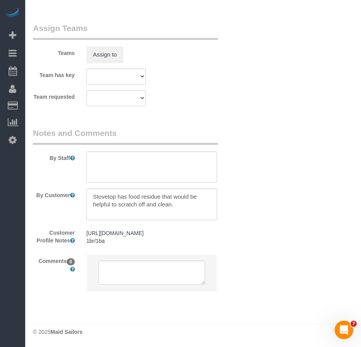
scroll to position [1137, 0]
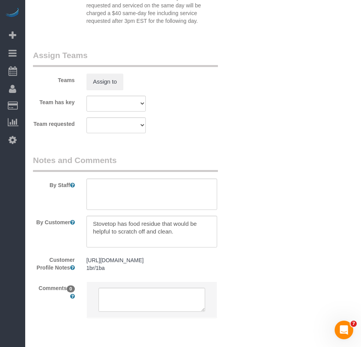
scroll to position [1059, 0]
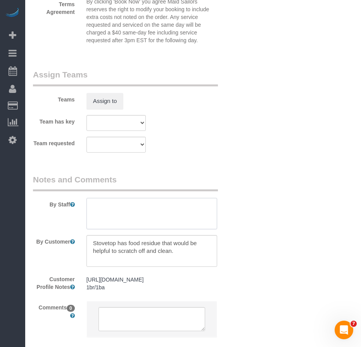
click at [114, 209] on textarea at bounding box center [151, 214] width 131 height 32
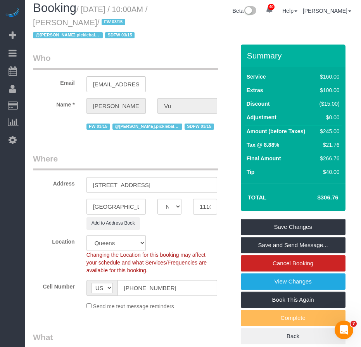
scroll to position [0, 0]
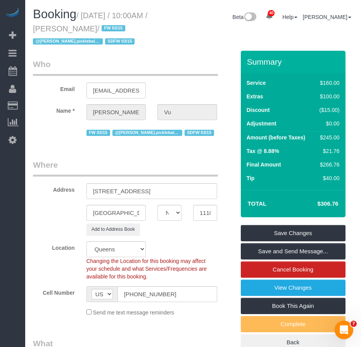
drag, startPoint x: 71, startPoint y: 27, endPoint x: 114, endPoint y: 29, distance: 43.4
click at [114, 29] on small "/ October 17, 2025 / 10:00AM / Alexander Vu / FW 03/15 @nicole.pickleball - cou…" at bounding box center [90, 28] width 114 height 35
copy small "Alexander V"
click at [117, 29] on small "/ October 17, 2025 / 10:00AM / Alexander Vu / FW 03/15 @nicole.pickleball - cou…" at bounding box center [90, 28] width 114 height 35
copy small "Alexander Vu"
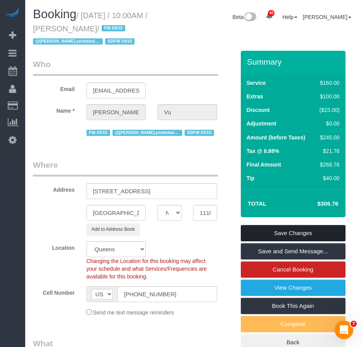
click at [256, 234] on link "Save Changes" at bounding box center [293, 233] width 105 height 16
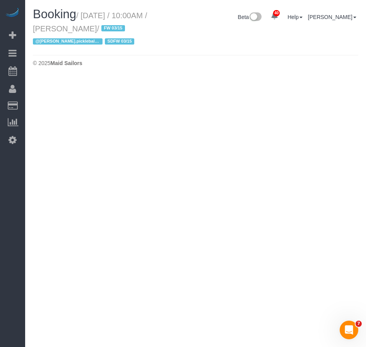
select select "NY"
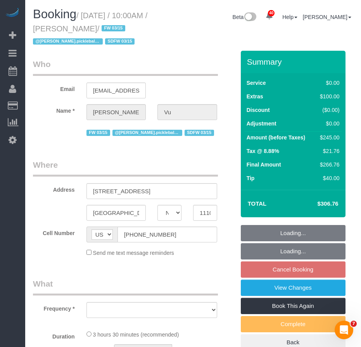
select select "spot58"
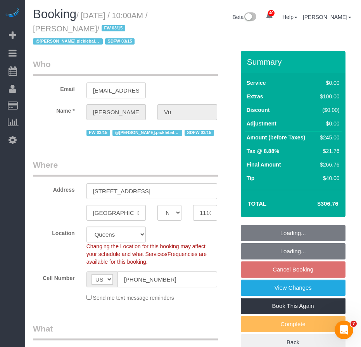
select select "string:stripe-pm_1SIXYR4VGloSiKo7zTMpLRn6"
select select "object:2418"
select select "number:58"
select select "number:71"
select select "number:15"
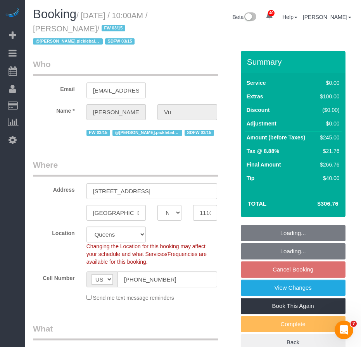
select select "number:5"
select select "object:3026"
select select "1"
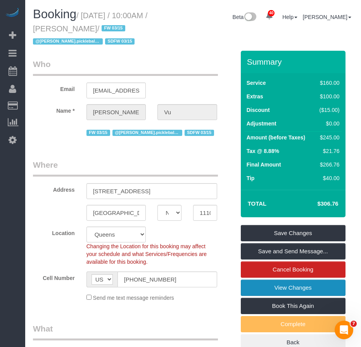
click at [306, 291] on link "View Changes" at bounding box center [293, 288] width 105 height 16
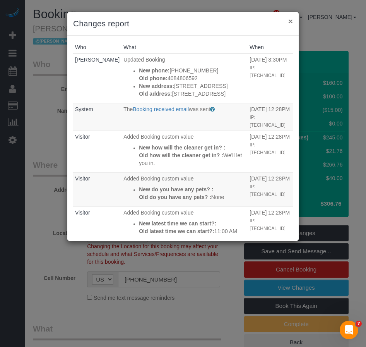
click at [290, 20] on button "×" at bounding box center [291, 21] width 5 height 8
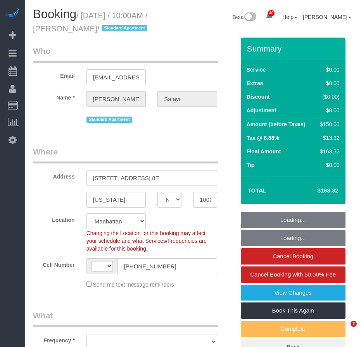
select select "NY"
select select "number:56"
select select "number:76"
select select "number:15"
select select "number:5"
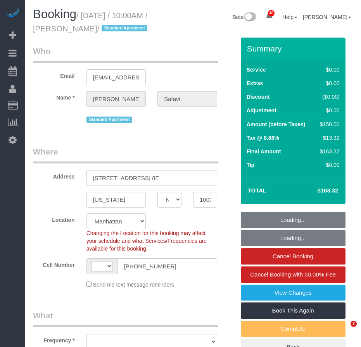
select select "string:[GEOGRAPHIC_DATA]"
select select "string:stripe-pm_1RW0Rh4VGloSiKo719qTR6WS"
select select "object:1547"
select select "spot1"
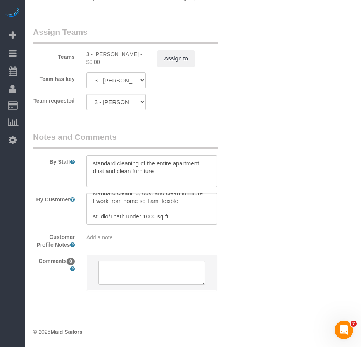
scroll to position [1087, 0]
click at [121, 241] on div "Add a note" at bounding box center [151, 238] width 131 height 8
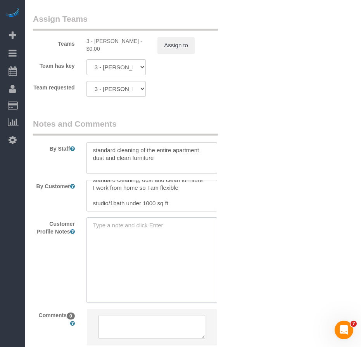
click at [121, 240] on textarea at bounding box center [151, 260] width 131 height 86
paste textarea "[URL][DOMAIN_NAME]"
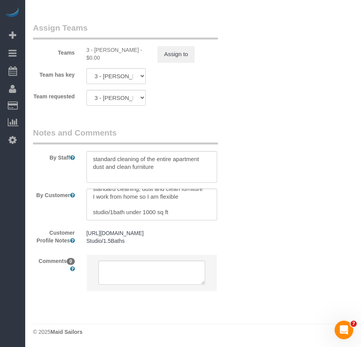
click at [151, 249] on div "[URL][DOMAIN_NAME] Studio/1.5Baths [URL][DOMAIN_NAME] Studio/1.5Baths" at bounding box center [152, 237] width 142 height 22
click at [144, 245] on pre "[URL][DOMAIN_NAME] Studio/1.5Baths" at bounding box center [151, 236] width 131 height 15
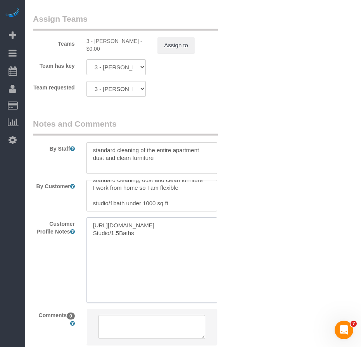
click at [144, 265] on textarea "[URL][DOMAIN_NAME] Studio/1.5Baths" at bounding box center [151, 260] width 131 height 86
type textarea "[URL][DOMAIN_NAME] Studio/1.5Bath sqft unconfirmed"
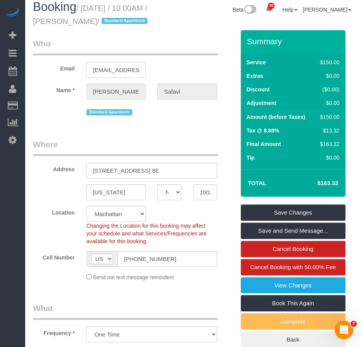
scroll to position [0, 0]
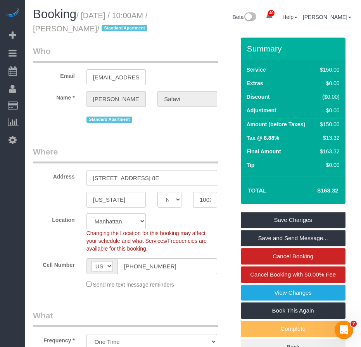
drag, startPoint x: 60, startPoint y: 147, endPoint x: 64, endPoint y: 82, distance: 64.8
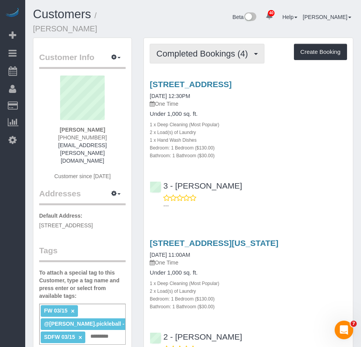
click at [187, 49] on span "Completed Bookings (4)" at bounding box center [203, 54] width 95 height 10
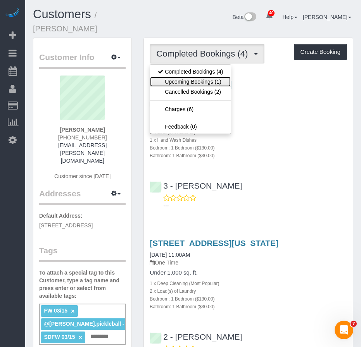
click at [191, 77] on link "Upcoming Bookings (1)" at bounding box center [190, 82] width 81 height 10
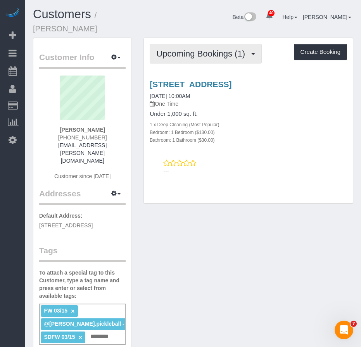
click at [176, 49] on span "Upcoming Bookings (1)" at bounding box center [202, 54] width 93 height 10
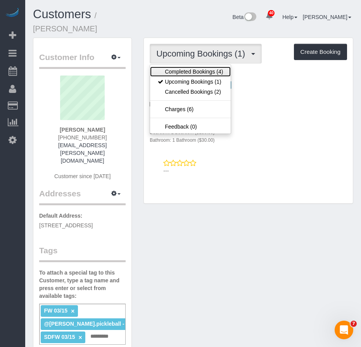
click at [174, 67] on link "Completed Bookings (4)" at bounding box center [190, 72] width 81 height 10
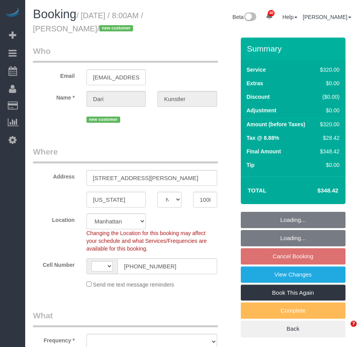
select select "NY"
select select "number:89"
select select "number:90"
select select "number:15"
select select "number:7"
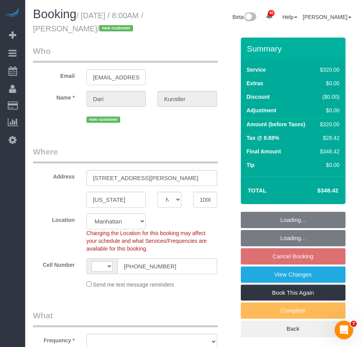
select select "string:[GEOGRAPHIC_DATA]"
select select "string:stripe-pm_1SIYUL4VGloSiKo7Gh6R42uc"
select select "object:956"
select select "spot1"
select select "object:1487"
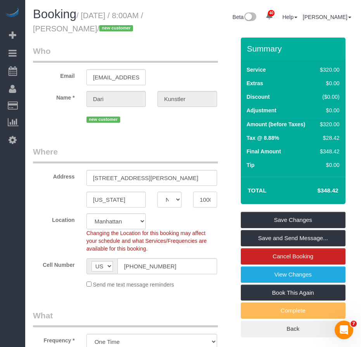
click at [198, 199] on input "10007" at bounding box center [205, 200] width 24 height 16
drag, startPoint x: 122, startPoint y: 180, endPoint x: 126, endPoint y: 180, distance: 3.9
click at [126, 180] on input "19 Warren st, 4W" at bounding box center [151, 178] width 131 height 16
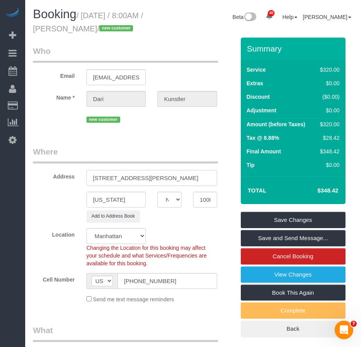
type input "19 Warren Street, 4W"
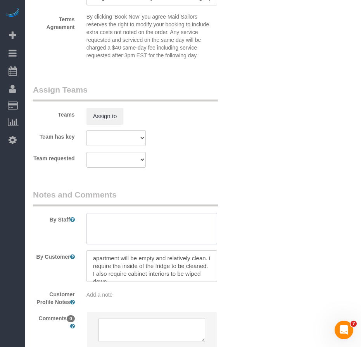
click at [121, 227] on textarea at bounding box center [151, 229] width 131 height 32
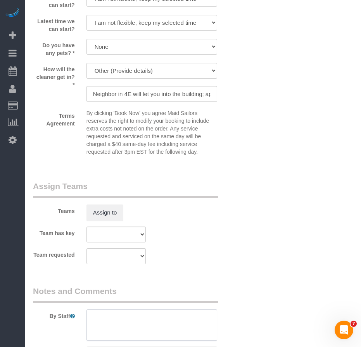
scroll to position [852, 0]
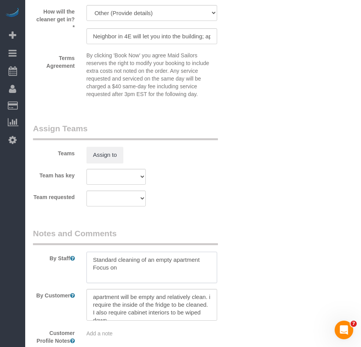
drag, startPoint x: 148, startPoint y: 261, endPoint x: 172, endPoint y: 257, distance: 24.7
click at [172, 257] on textarea at bounding box center [151, 268] width 131 height 32
click at [127, 268] on textarea at bounding box center [151, 268] width 131 height 32
type textarea "Standard cleaning of the entire apartment Focus on inside fridge and inside cab…"
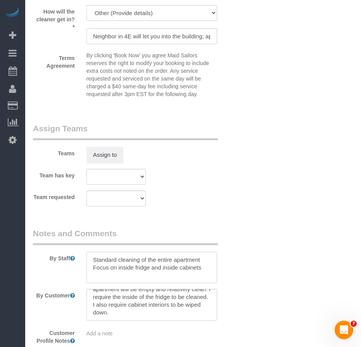
click at [203, 268] on textarea at bounding box center [151, 268] width 131 height 32
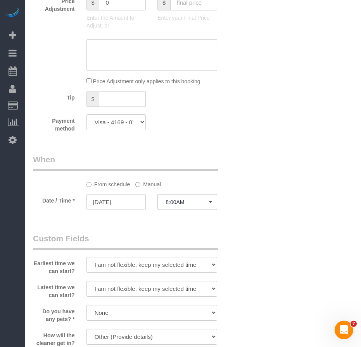
scroll to position [465, 0]
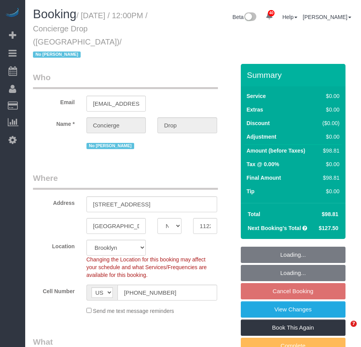
select select "NY"
select select "string:stripe-pm_1RaQn24VGloSiKo7zeOF73Wj"
select select "number:89"
select select "number:90"
select select "number:15"
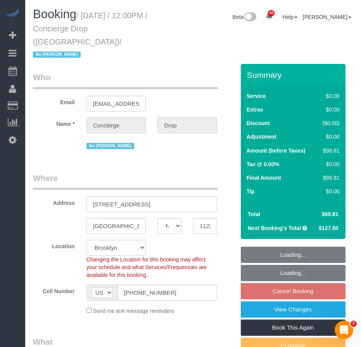
select select "number:5"
select select "object:1066"
select select "spot5"
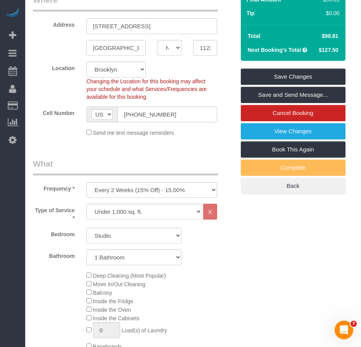
scroll to position [92, 0]
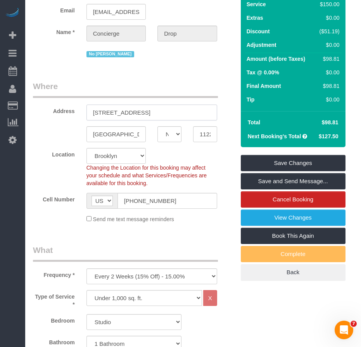
drag, startPoint x: 90, startPoint y: 101, endPoint x: 159, endPoint y: 98, distance: 68.6
click at [159, 105] on input "[STREET_ADDRESS]" at bounding box center [151, 113] width 131 height 16
click at [201, 126] on input "11222" at bounding box center [205, 134] width 24 height 16
click at [138, 105] on input "21 India Street, T.1806" at bounding box center [151, 113] width 131 height 16
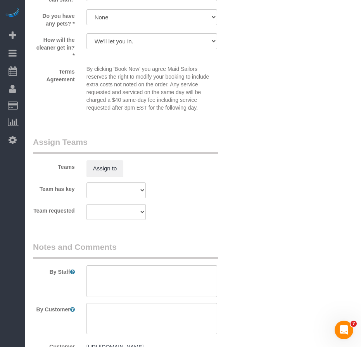
scroll to position [1099, 0]
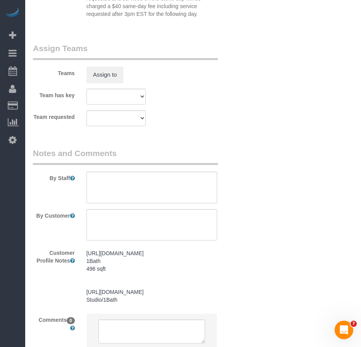
type input "21 India Street, T1806"
click at [132, 267] on pre "https://www.zillow.com/homedetails/315-W-33rd-St-APT-28E-New-York-NY-10001/2107…" at bounding box center [151, 276] width 131 height 54
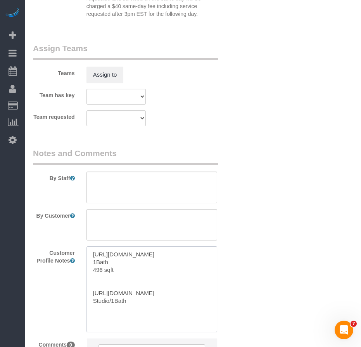
drag, startPoint x: 208, startPoint y: 296, endPoint x: 94, endPoint y: 245, distance: 125.0
click at [94, 246] on textarea "https://www.zillow.com/homedetails/315-W-33rd-St-APT-28E-New-York-NY-10001/2107…" at bounding box center [151, 289] width 131 height 86
click at [153, 279] on textarea "https://www.zillow.com/homedetails/315-W-33rd-St-APT-28E-New-York-NY-10001/2107…" at bounding box center [151, 289] width 131 height 86
drag, startPoint x: 210, startPoint y: 296, endPoint x: 93, endPoint y: 245, distance: 128.0
click at [93, 246] on textarea "https://www.zillow.com/homedetails/315-W-33rd-St-APT-28E-New-York-NY-10001/2107…" at bounding box center [151, 289] width 131 height 86
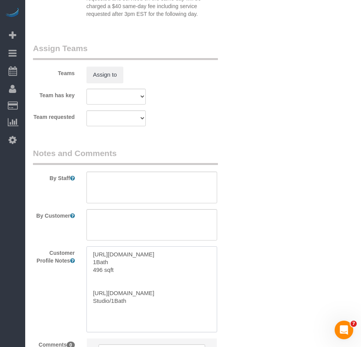
paste textarea "streeteasy.com/building/the-greenpoint/t1806"
click at [131, 259] on textarea "https://streeteasy.com/building/the-greenpoint/t1806 Studio/1Bath" at bounding box center [151, 289] width 131 height 86
click at [141, 250] on textarea "https://streeteasy.com/building/the-greenpoint/t1806 Studio/1Bath 492 sqft" at bounding box center [151, 289] width 131 height 86
type textarea "https://streeteasy.com/building/the-greenpoint/t1806 Studio/1Bath 492 sqft"
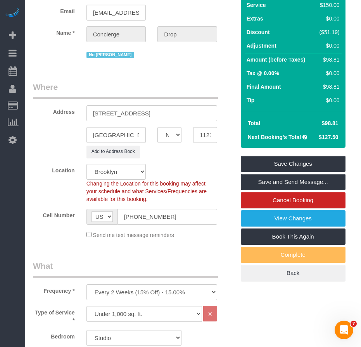
scroll to position [77, 0]
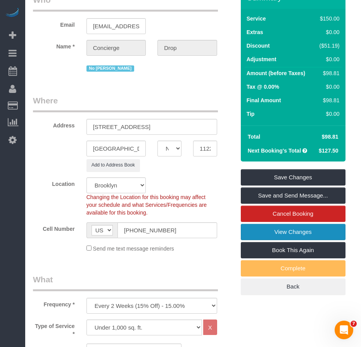
click at [263, 224] on link "View Changes" at bounding box center [293, 232] width 105 height 16
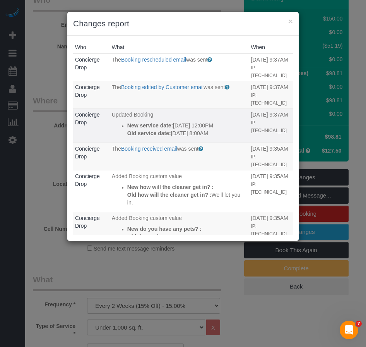
drag, startPoint x: 222, startPoint y: 134, endPoint x: 127, endPoint y: 127, distance: 95.9
click at [127, 127] on div "New service date: 10/22/2025 12:00PM Old service date: 10/22/2025 8:00AM" at bounding box center [187, 129] width 120 height 15
copy div "New service date: 10/22/2025 12:00PM Old service date: 10/22/2025 8:00AM"
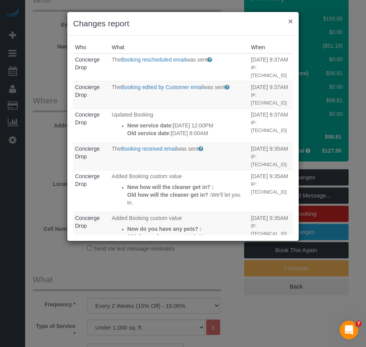
drag, startPoint x: 292, startPoint y: 22, endPoint x: 285, endPoint y: 24, distance: 6.6
click at [292, 22] on button "×" at bounding box center [291, 21] width 5 height 8
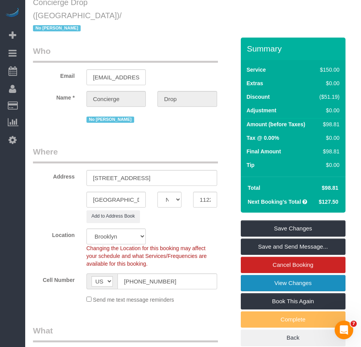
scroll to position [0, 0]
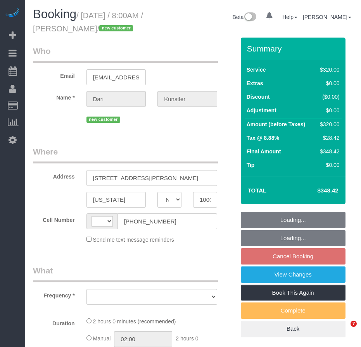
select select "NY"
select select "string:[GEOGRAPHIC_DATA]"
select select "string:stripe-pm_1SIYUL4VGloSiKo7Gh6R42uc"
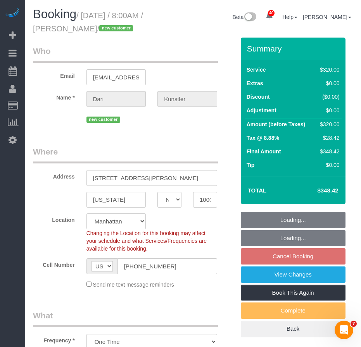
select select "object:1051"
select select "number:89"
select select "number:90"
select select "number:15"
select select "number:7"
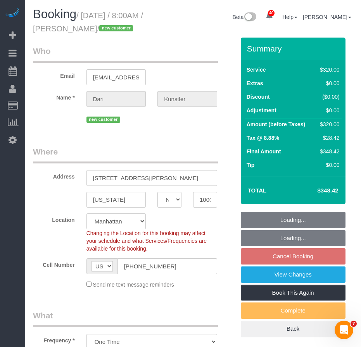
select select "spot1"
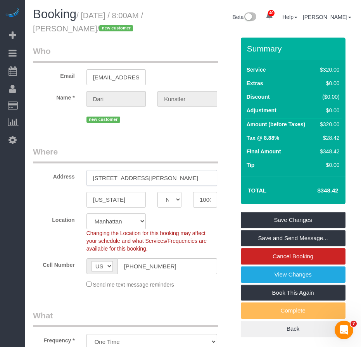
drag, startPoint x: 125, startPoint y: 179, endPoint x: 127, endPoint y: 172, distance: 7.1
click at [120, 178] on input "[STREET_ADDRESS][PERSON_NAME]" at bounding box center [151, 178] width 131 height 16
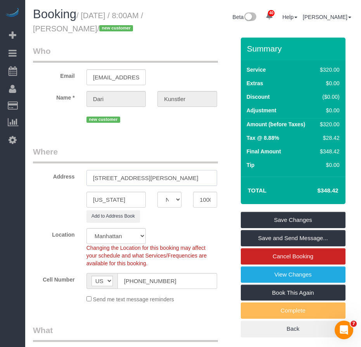
drag, startPoint x: 141, startPoint y: 177, endPoint x: 157, endPoint y: 183, distance: 16.8
click at [141, 178] on input "[STREET_ADDRESS][PERSON_NAME]" at bounding box center [151, 178] width 131 height 16
type input "[STREET_ADDRESS][PERSON_NAME] 4W"
drag, startPoint x: 96, startPoint y: 200, endPoint x: 91, endPoint y: 200, distance: 4.6
click at [91, 200] on input "[US_STATE]" at bounding box center [116, 200] width 60 height 16
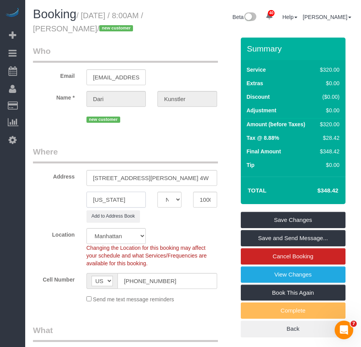
type input "[US_STATE]"
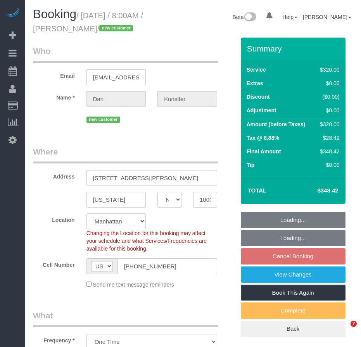
select select "NY"
select select "spot1"
select select "number:89"
select select "number:90"
select select "number:15"
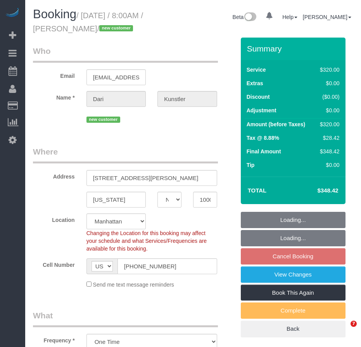
select select "number:7"
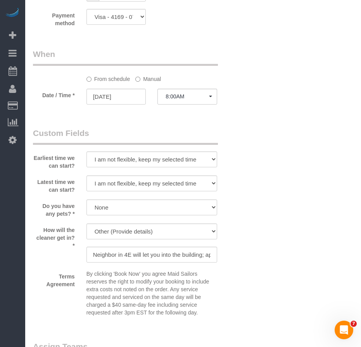
scroll to position [620, 0]
click at [179, 255] on input "Neighbor in 4E will let you into the building; apartment will be open -- please…" at bounding box center [151, 254] width 131 height 16
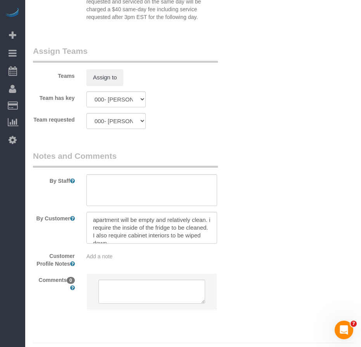
scroll to position [930, 0]
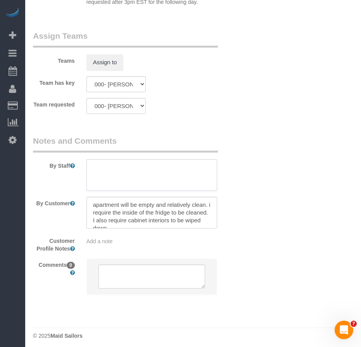
click at [127, 173] on textarea at bounding box center [151, 175] width 131 height 32
drag, startPoint x: 162, startPoint y: 168, endPoint x: 191, endPoint y: 168, distance: 28.3
click at [191, 168] on textarea at bounding box center [151, 175] width 131 height 32
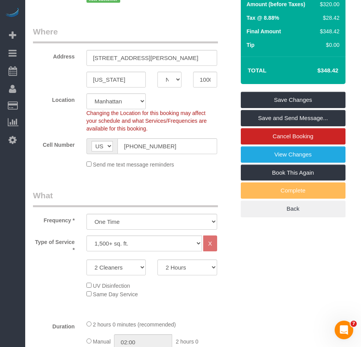
scroll to position [116, 0]
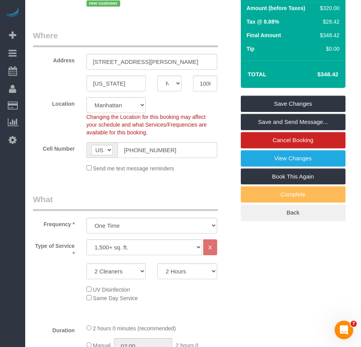
type textarea "clean the entire apartment focus on inside fridge and inside cabinets"
drag, startPoint x: 96, startPoint y: 84, endPoint x: 89, endPoint y: 83, distance: 7.4
click at [89, 83] on input "[US_STATE]" at bounding box center [116, 84] width 60 height 16
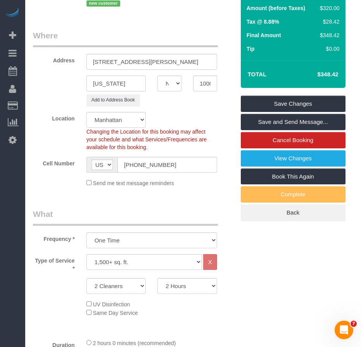
type input "[US_STATE]"
click at [122, 62] on input "[STREET_ADDRESS][PERSON_NAME]" at bounding box center [151, 62] width 131 height 16
click at [141, 63] on input "[STREET_ADDRESS][PERSON_NAME]" at bounding box center [151, 62] width 131 height 16
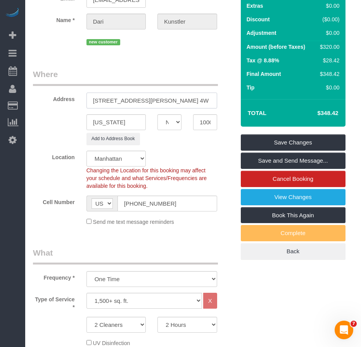
drag, startPoint x: 167, startPoint y: 99, endPoint x: 77, endPoint y: 100, distance: 89.1
click at [77, 100] on div "Address [STREET_ADDRESS][PERSON_NAME] 4W" at bounding box center [133, 89] width 213 height 40
type input "[STREET_ADDRESS][PERSON_NAME] 4W"
